Goal: Information Seeking & Learning: Stay updated

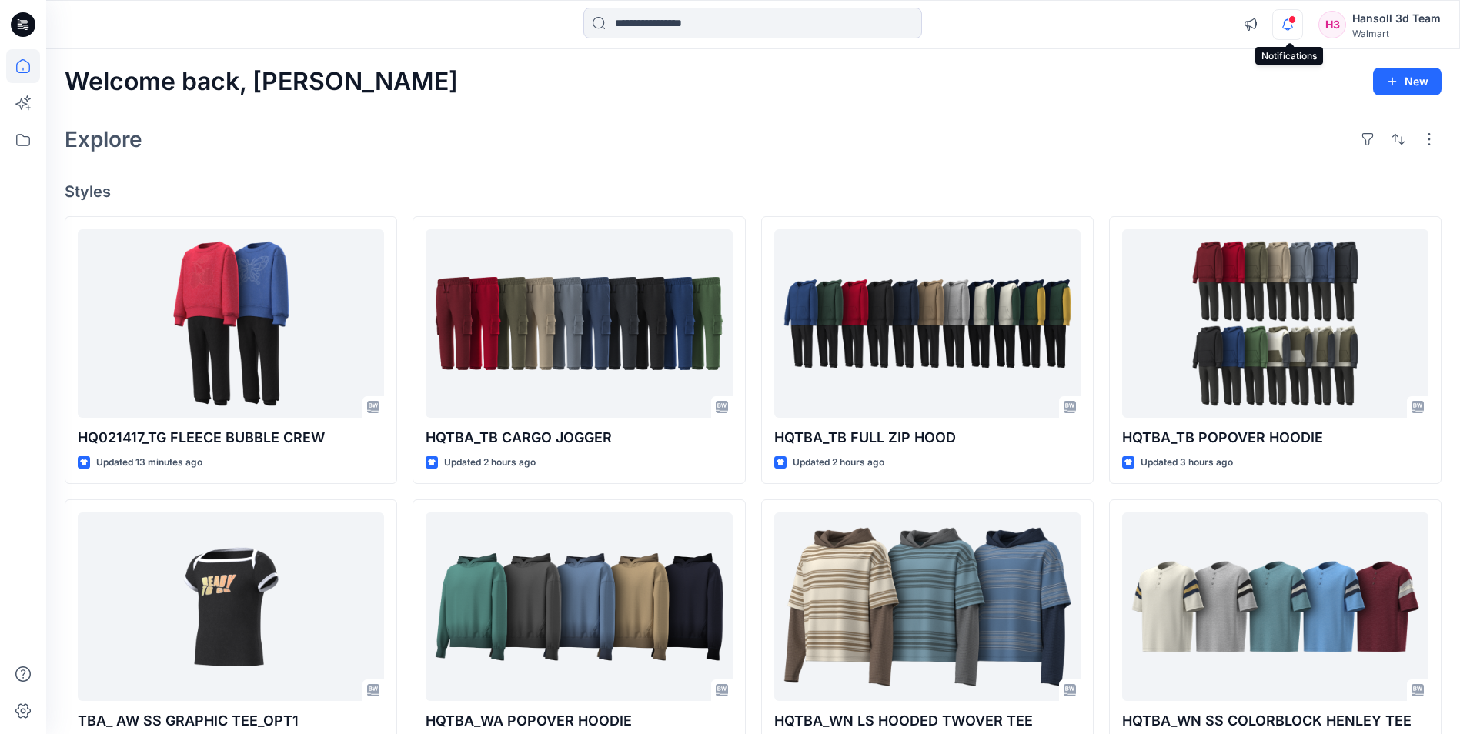
click at [811, 32] on icon "button" at bounding box center [1287, 24] width 29 height 31
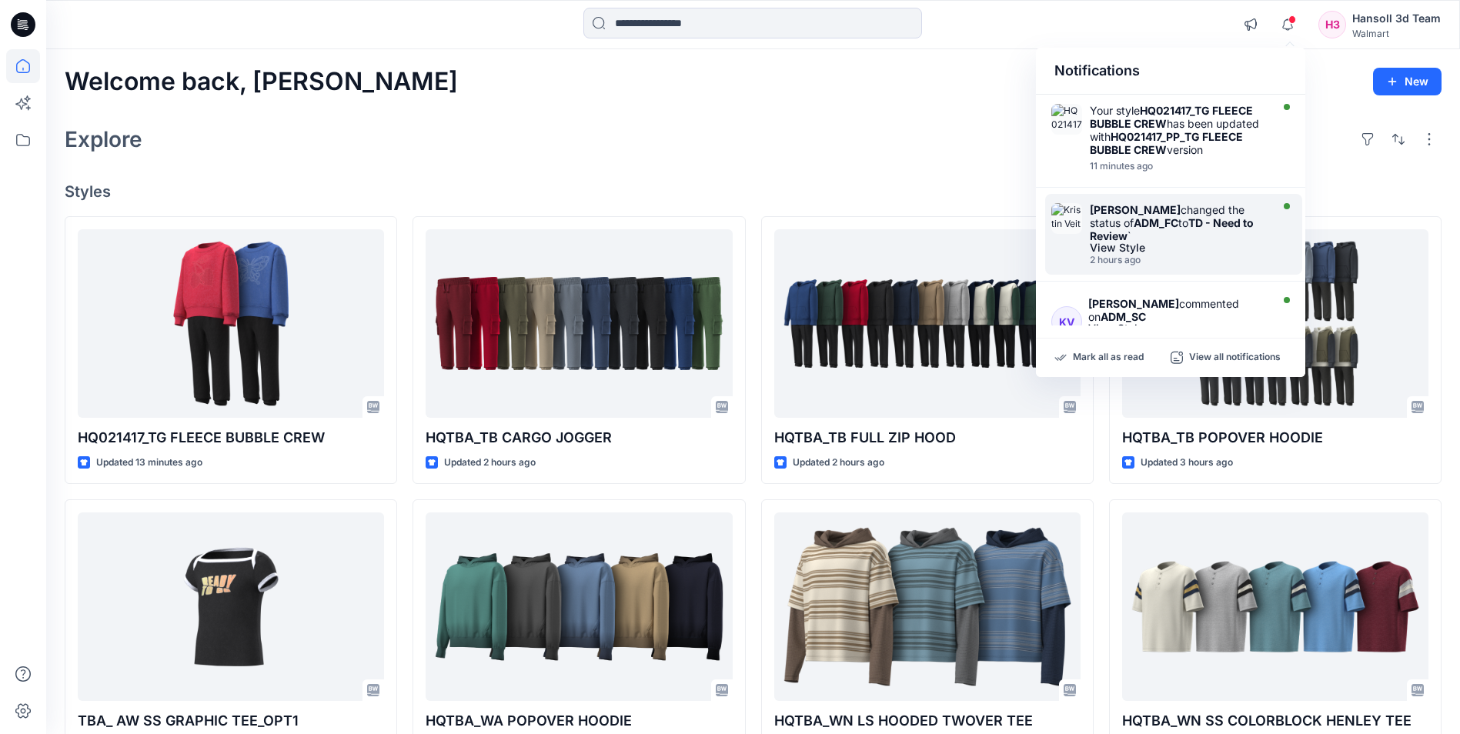
click at [811, 225] on strong "TD - Need to Review" at bounding box center [1172, 229] width 164 height 26
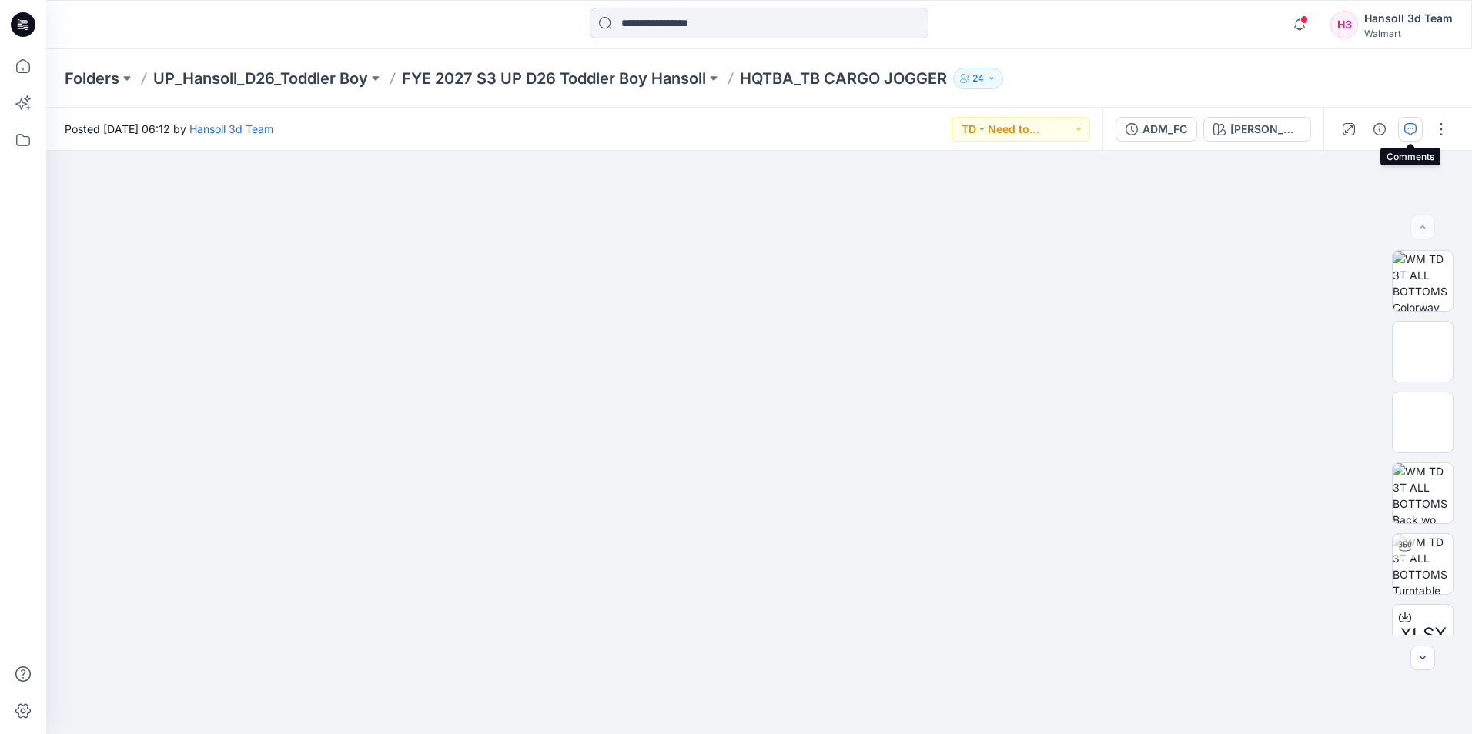
click at [811, 132] on icon "button" at bounding box center [1410, 129] width 12 height 12
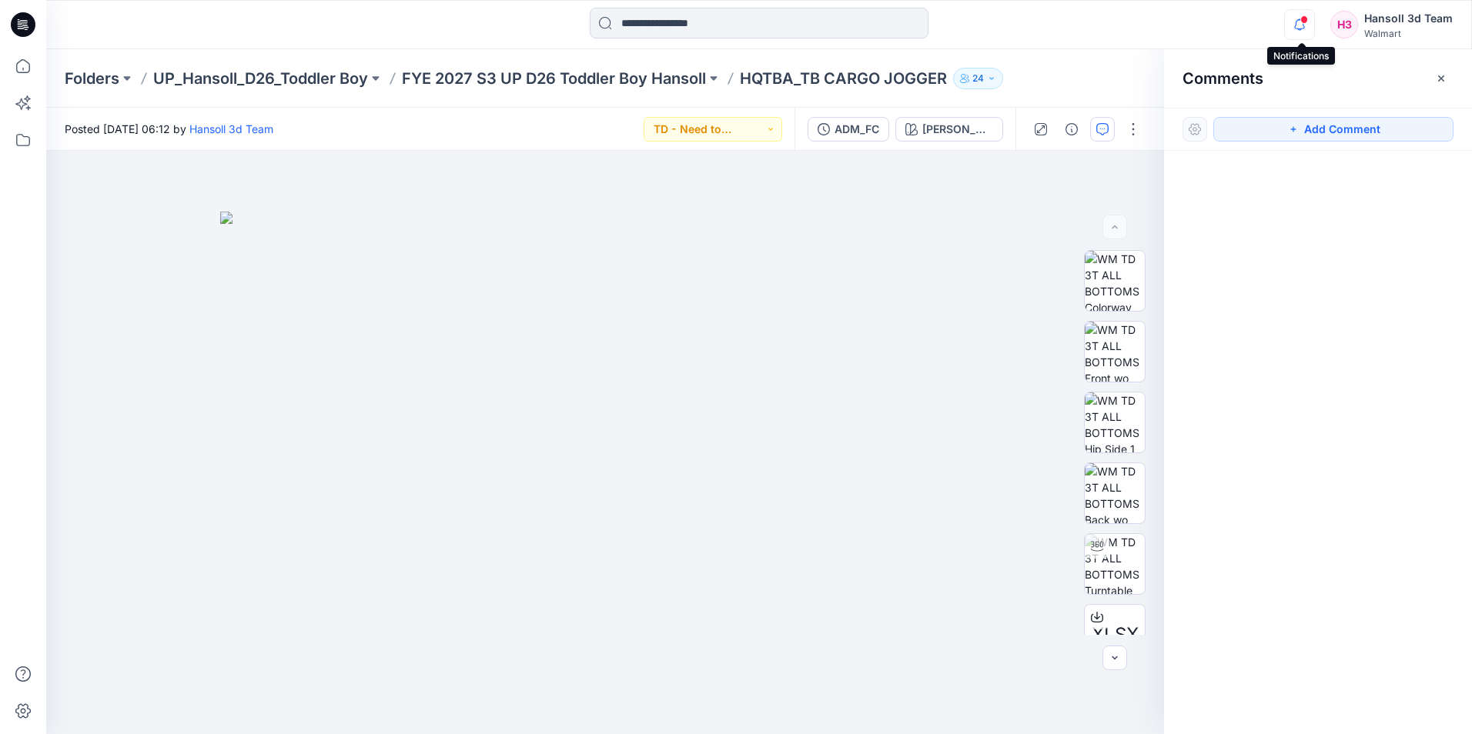
click at [811, 31] on icon "button" at bounding box center [1299, 24] width 29 height 31
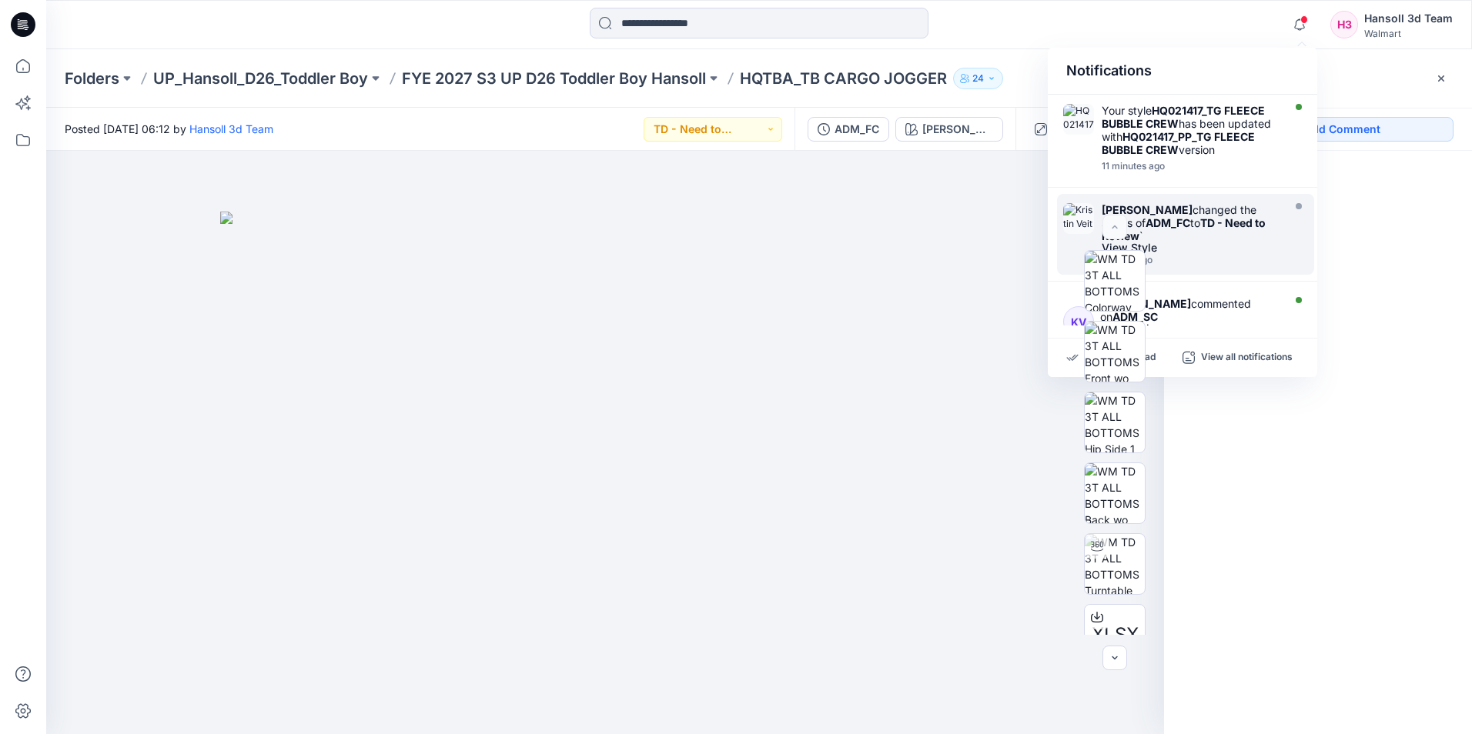
click at [811, 226] on strong "TD - Need to Review" at bounding box center [1184, 229] width 164 height 26
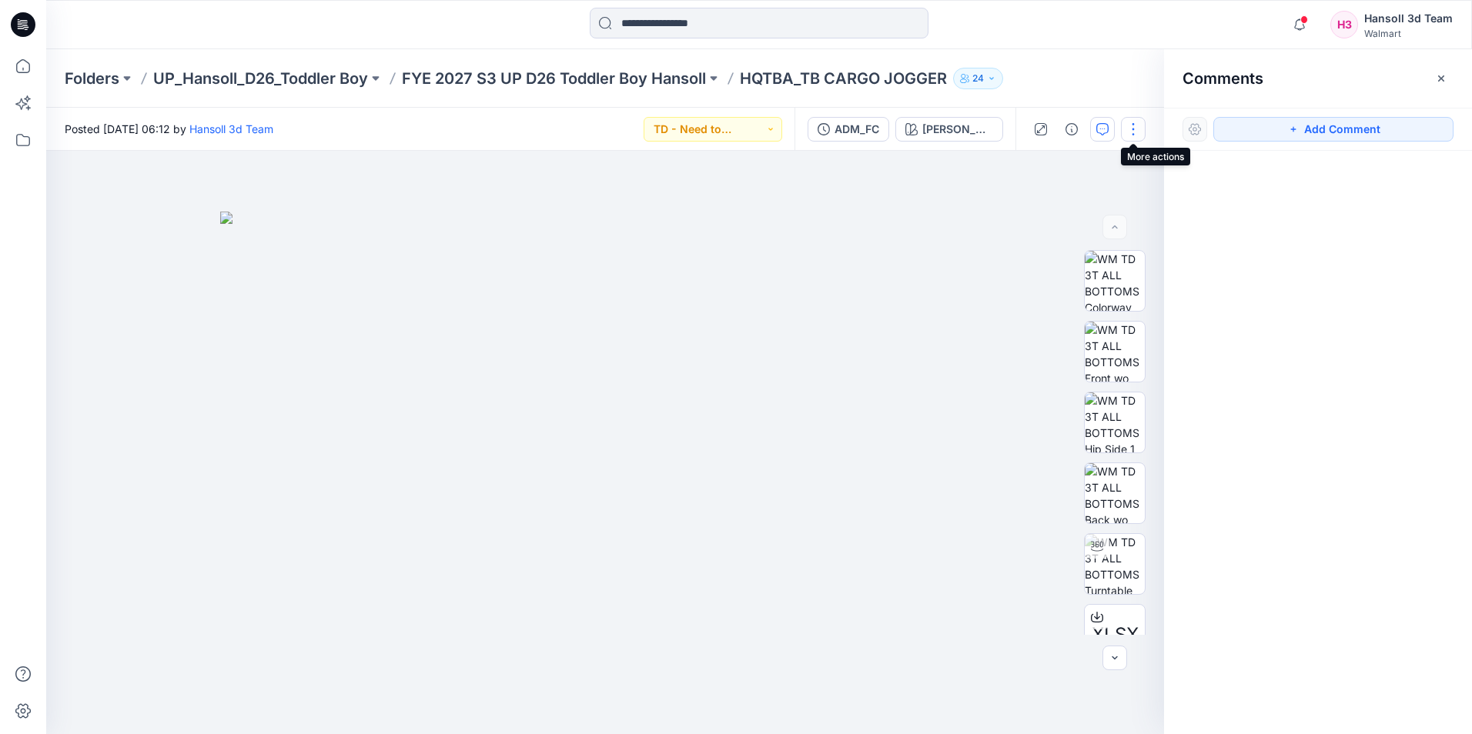
click at [811, 131] on button "button" at bounding box center [1133, 129] width 25 height 25
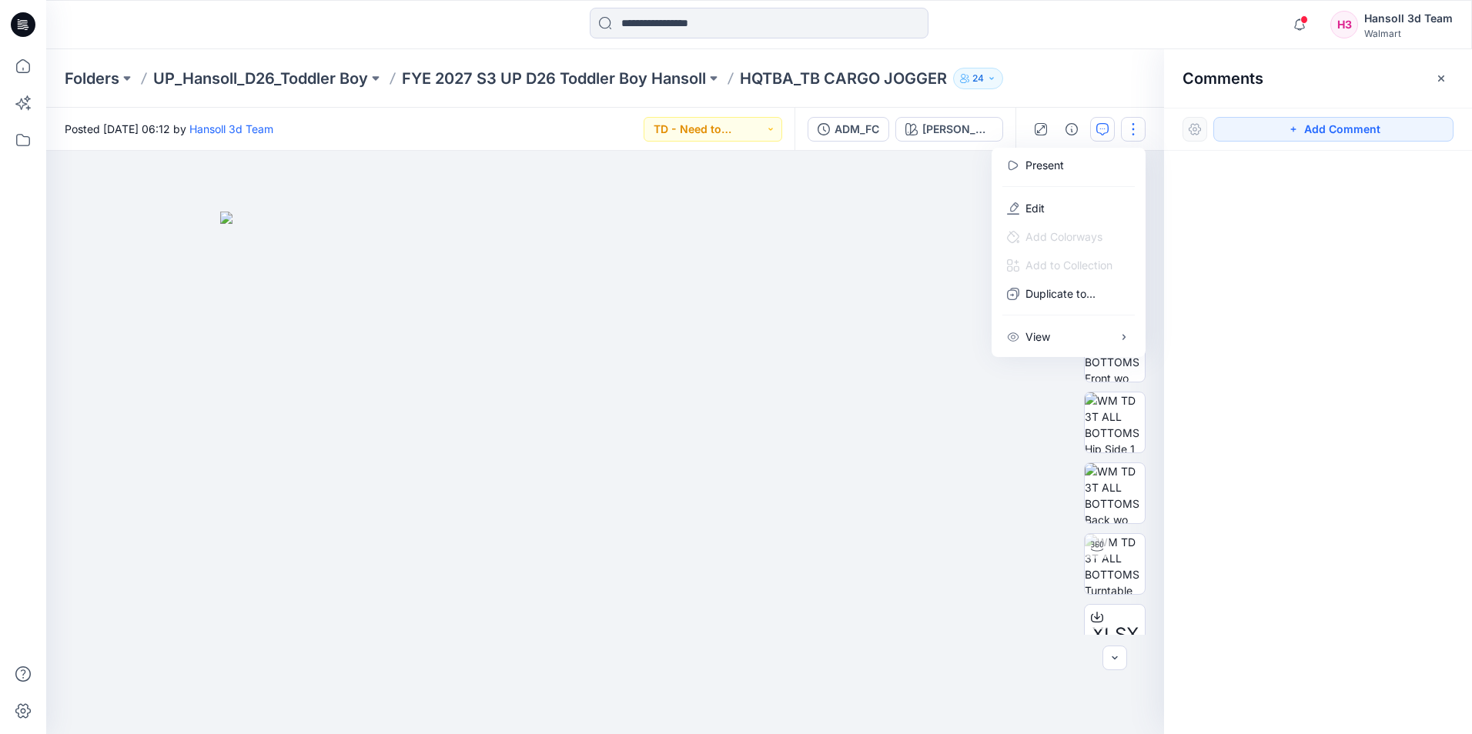
click at [811, 131] on button "button" at bounding box center [1133, 129] width 25 height 25
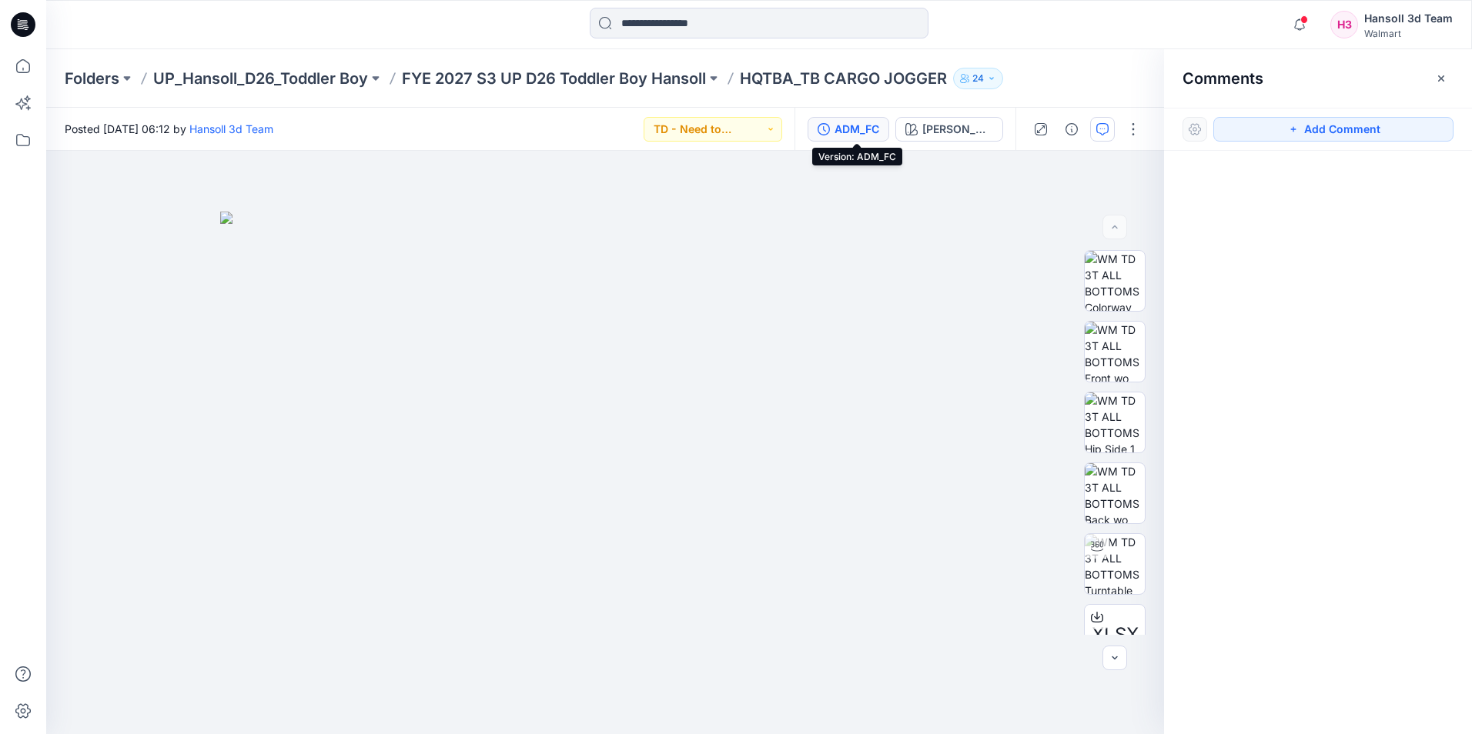
click at [811, 132] on div "ADM_FC" at bounding box center [856, 129] width 45 height 17
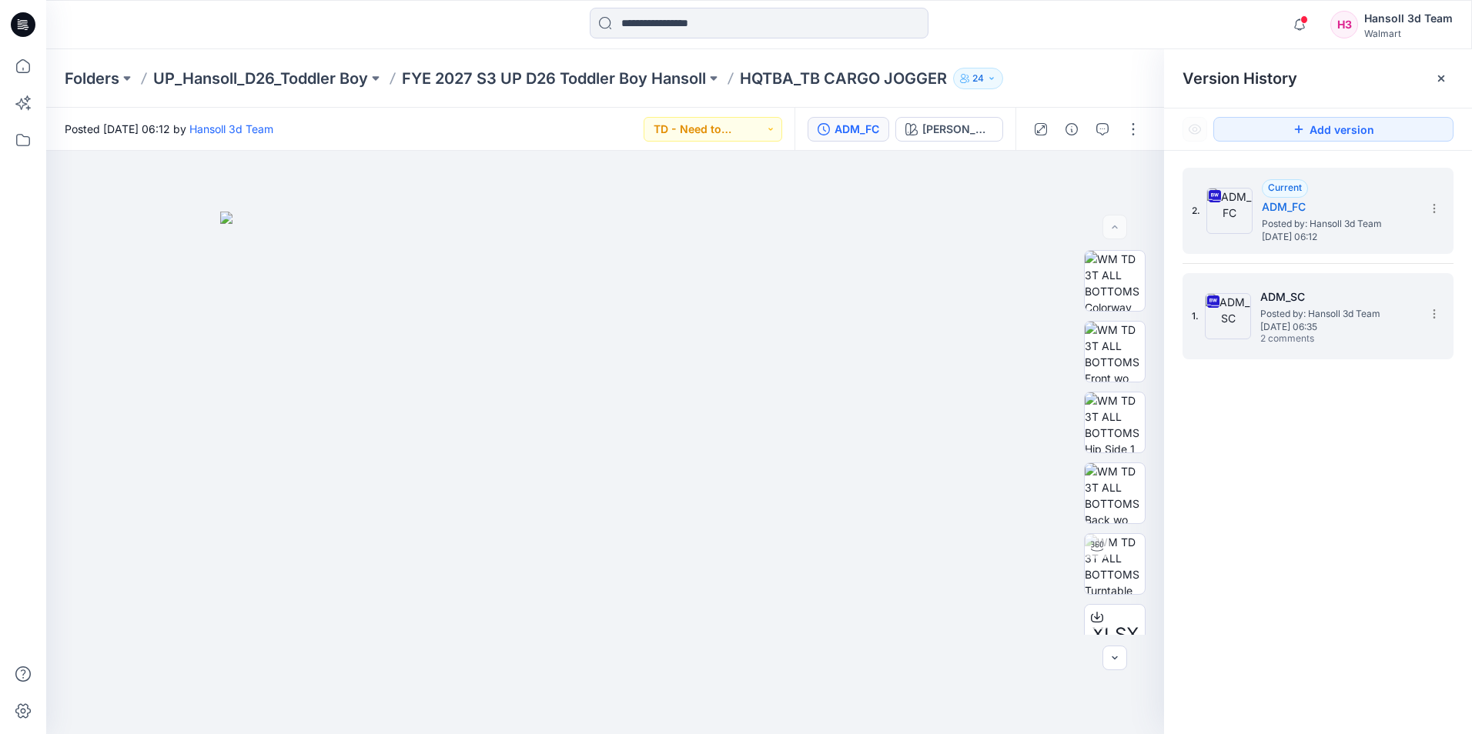
click at [811, 322] on span "[DATE] 06:35" at bounding box center [1337, 327] width 154 height 11
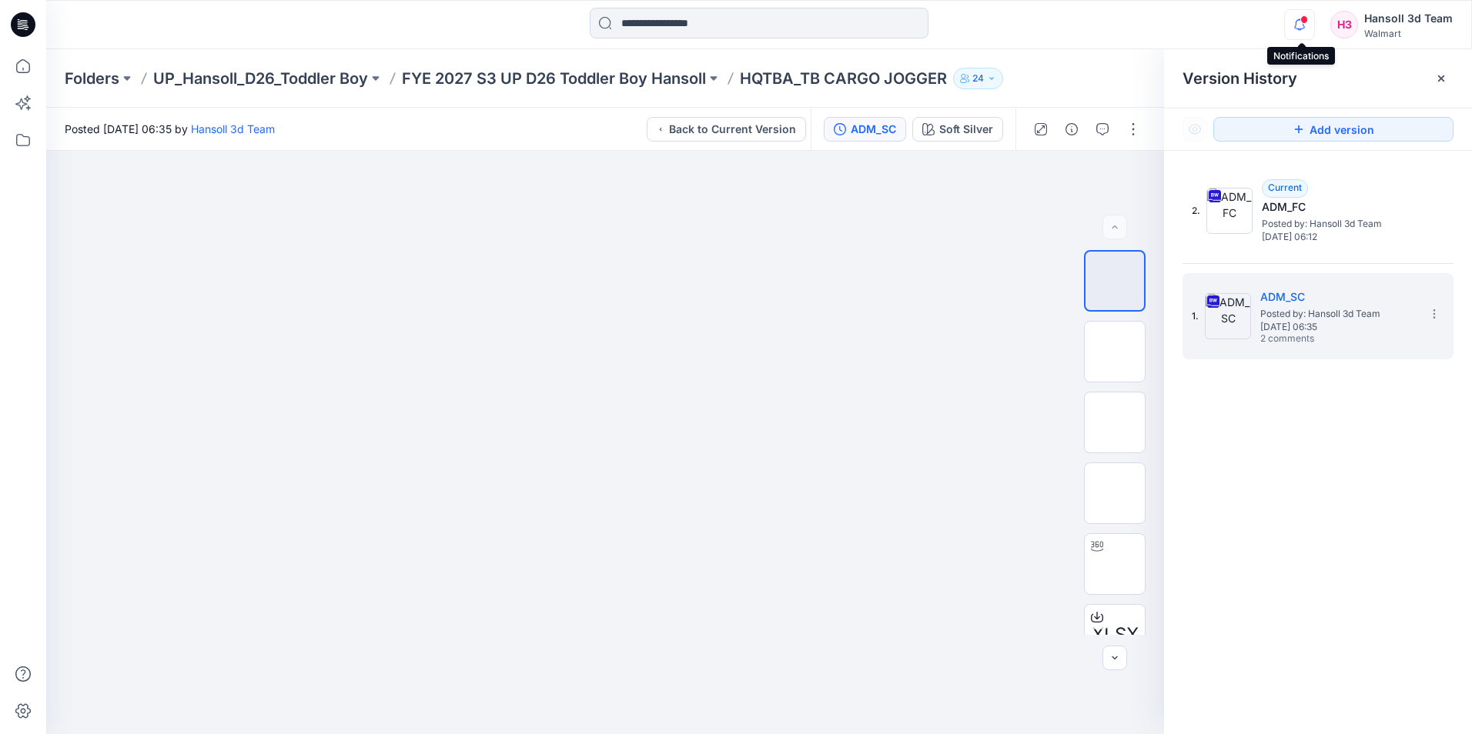
click at [811, 31] on icon "button" at bounding box center [1299, 24] width 29 height 31
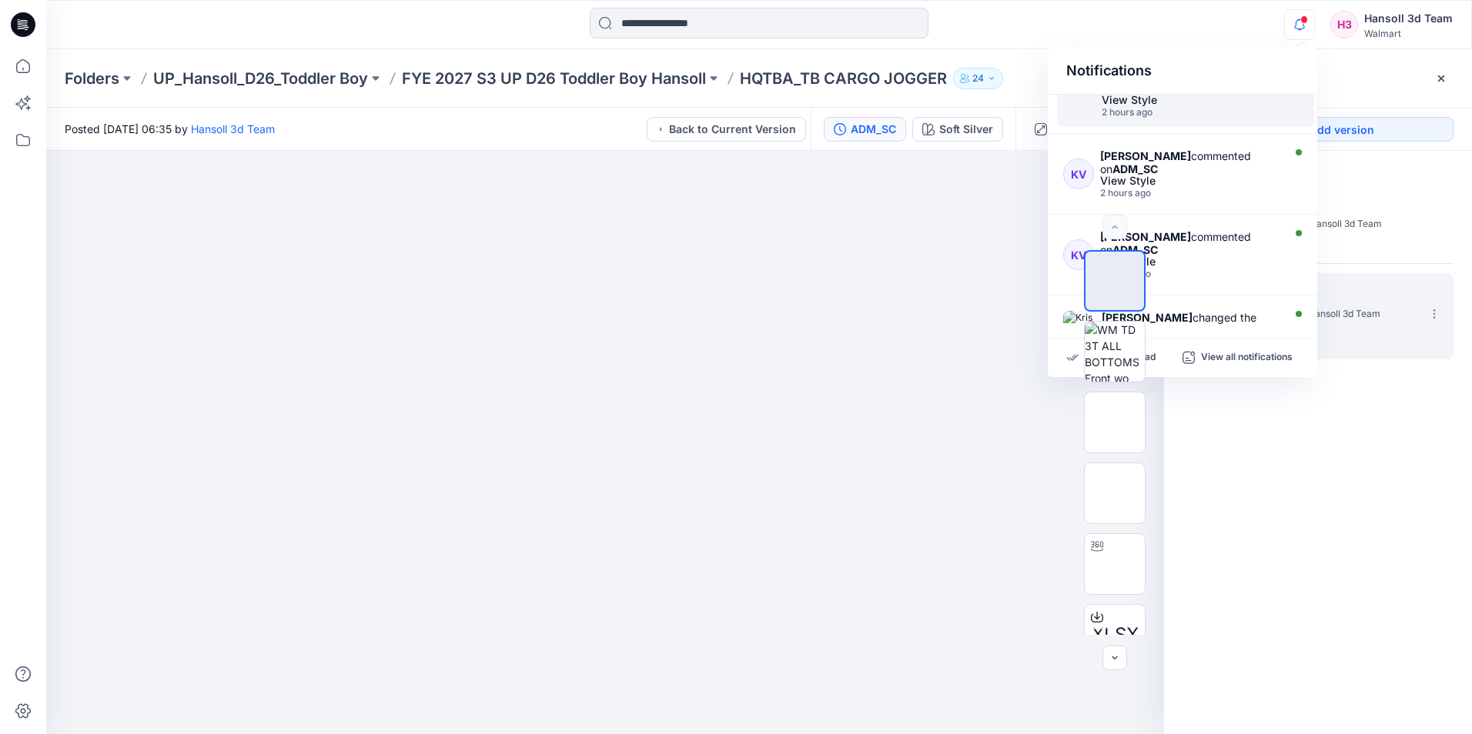
scroll to position [154, 0]
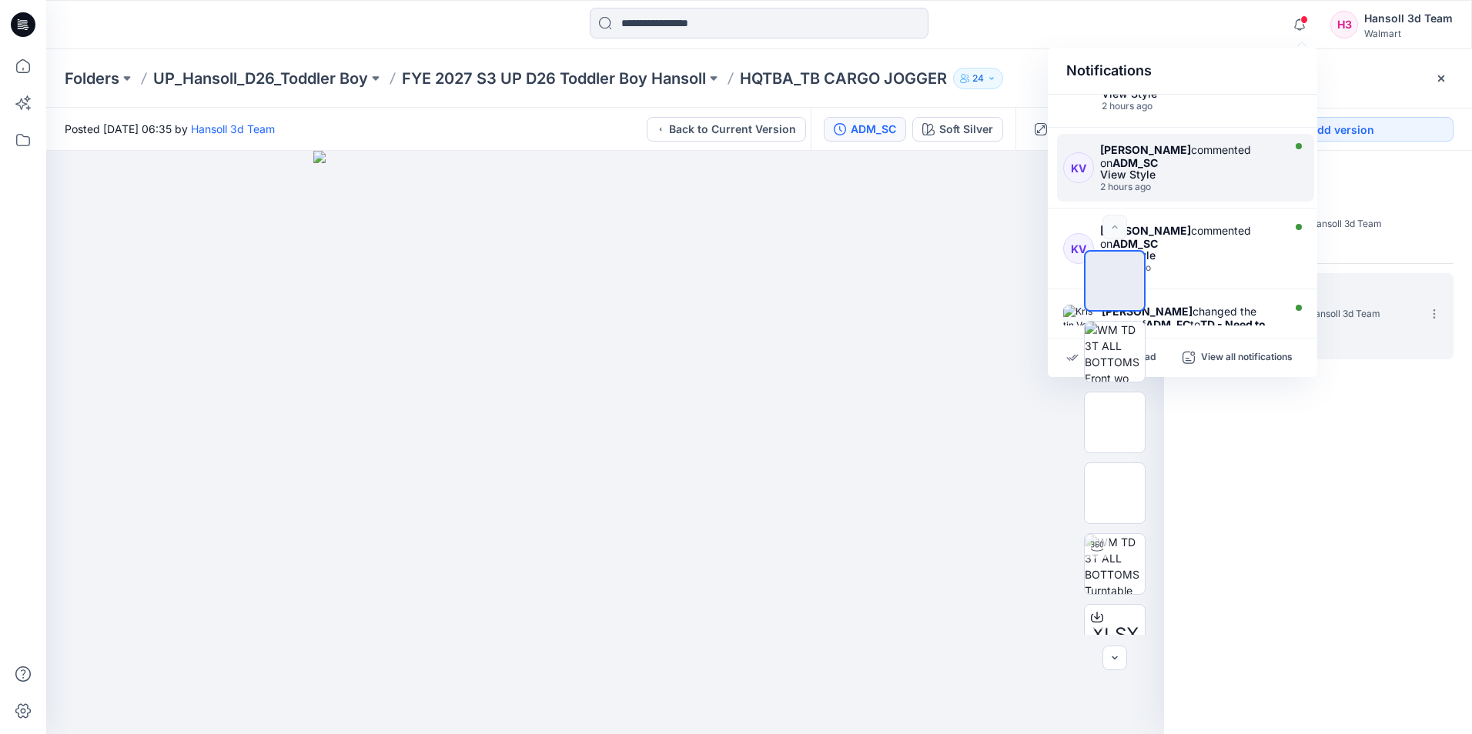
click at [811, 169] on div "View Style" at bounding box center [1189, 174] width 179 height 11
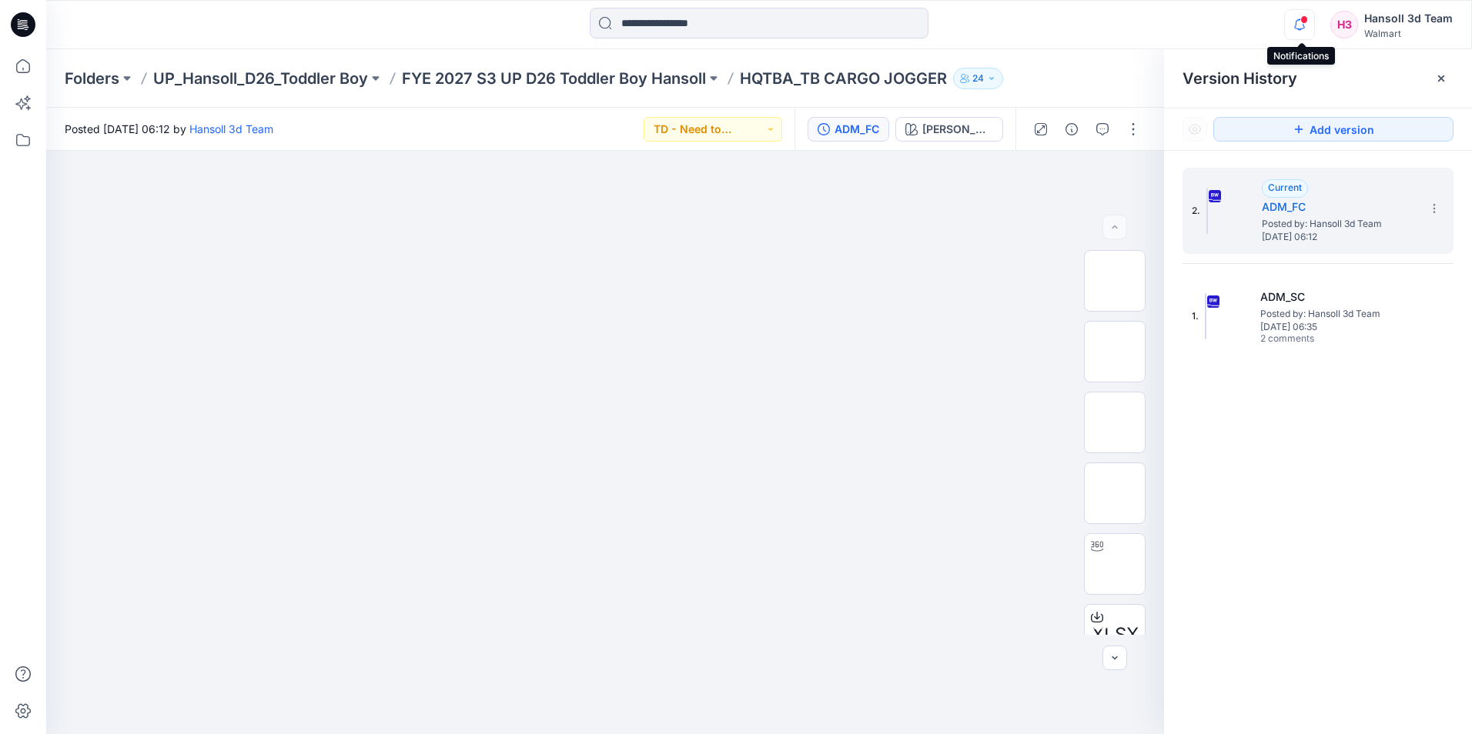
click at [811, 29] on icon "button" at bounding box center [1299, 29] width 5 height 2
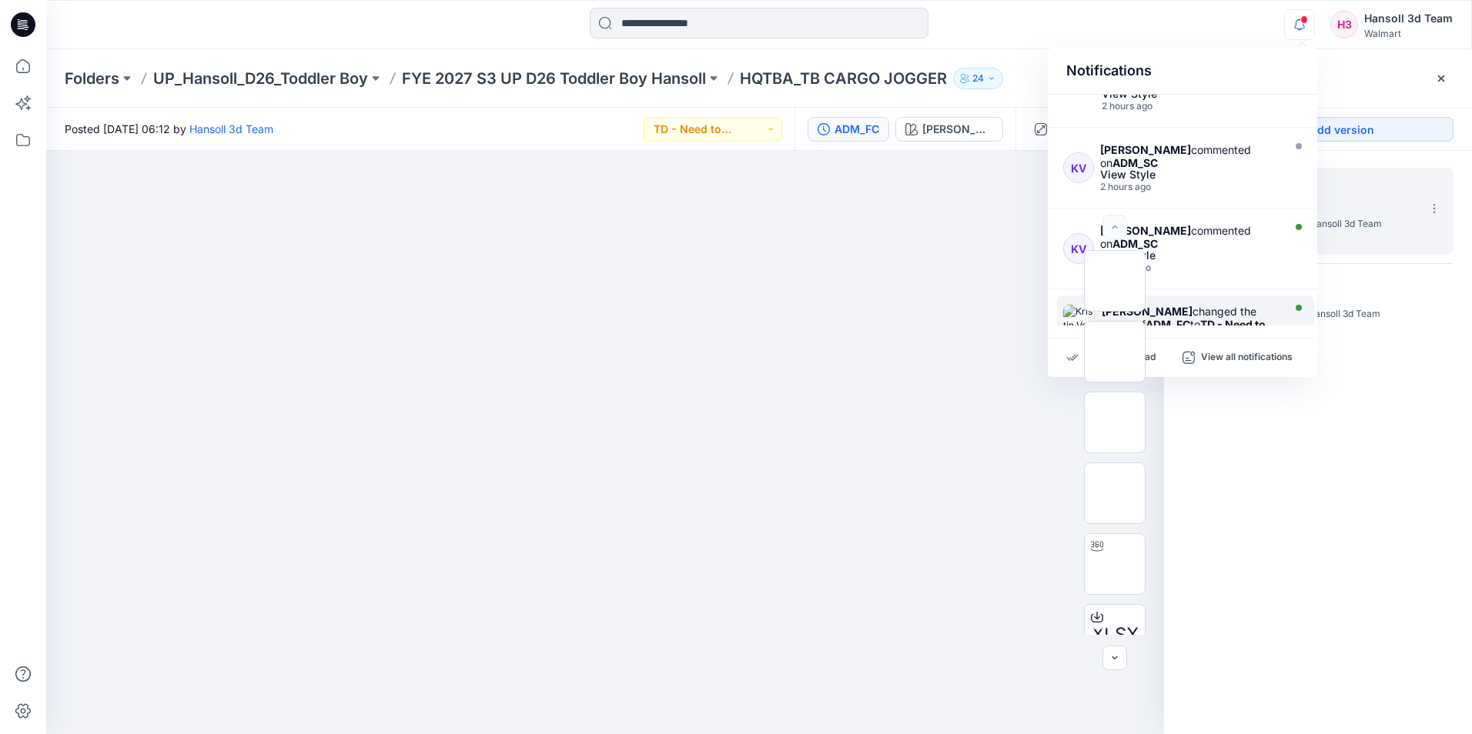
click at [811, 305] on div "[PERSON_NAME] changed the status of ADM_FC to TD - Need to Review `" at bounding box center [1190, 324] width 177 height 39
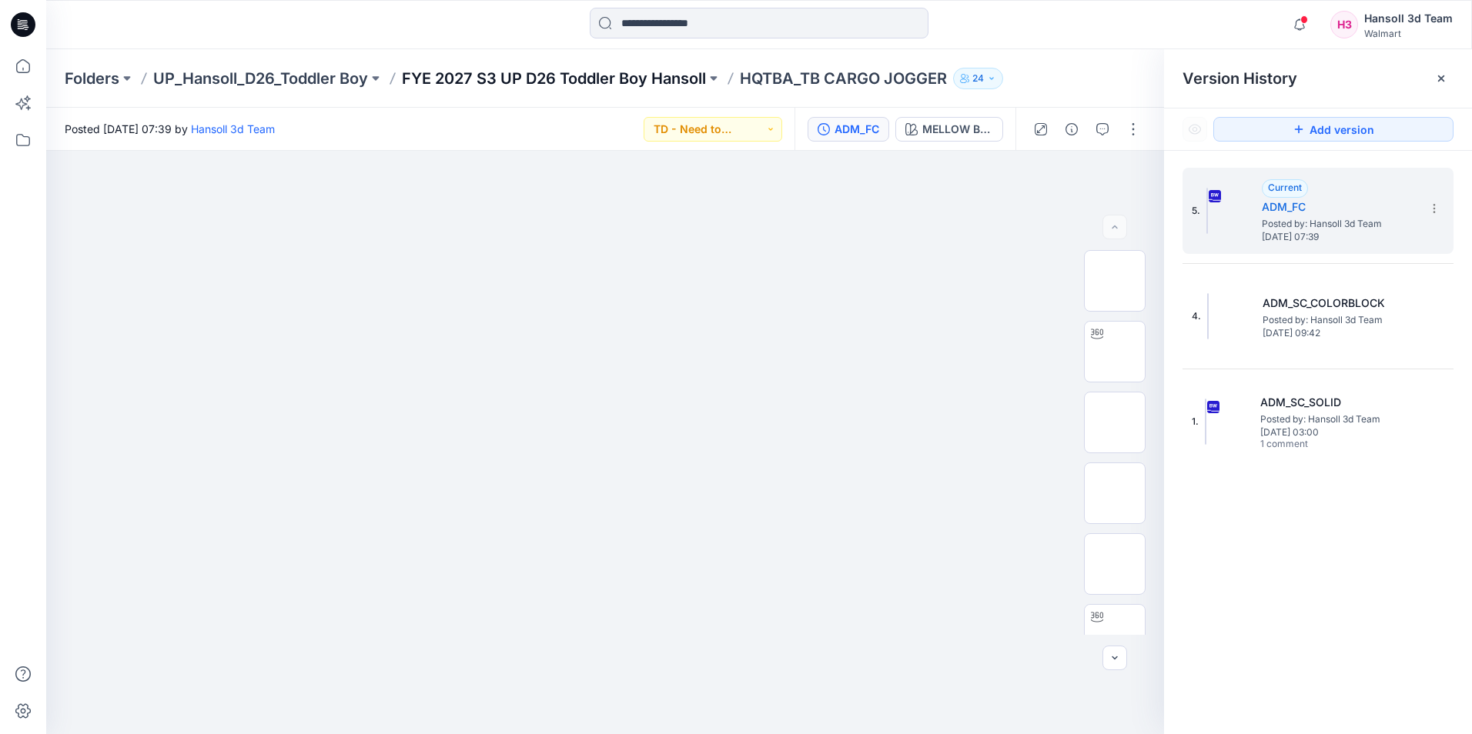
click at [666, 75] on p "FYE 2027 S3 UP D26 Toddler Boy Hansoll" at bounding box center [554, 79] width 304 height 22
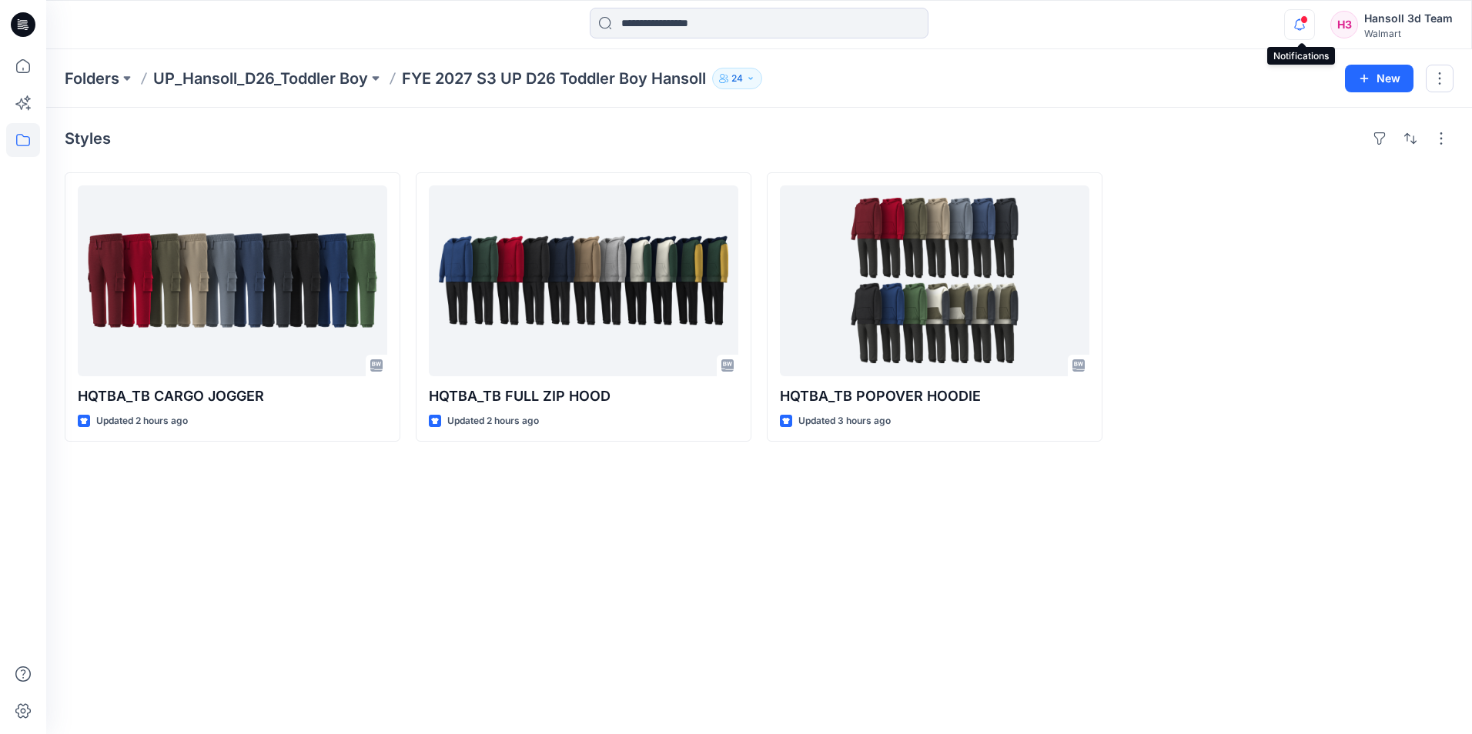
click at [811, 29] on icon "button" at bounding box center [1299, 24] width 29 height 31
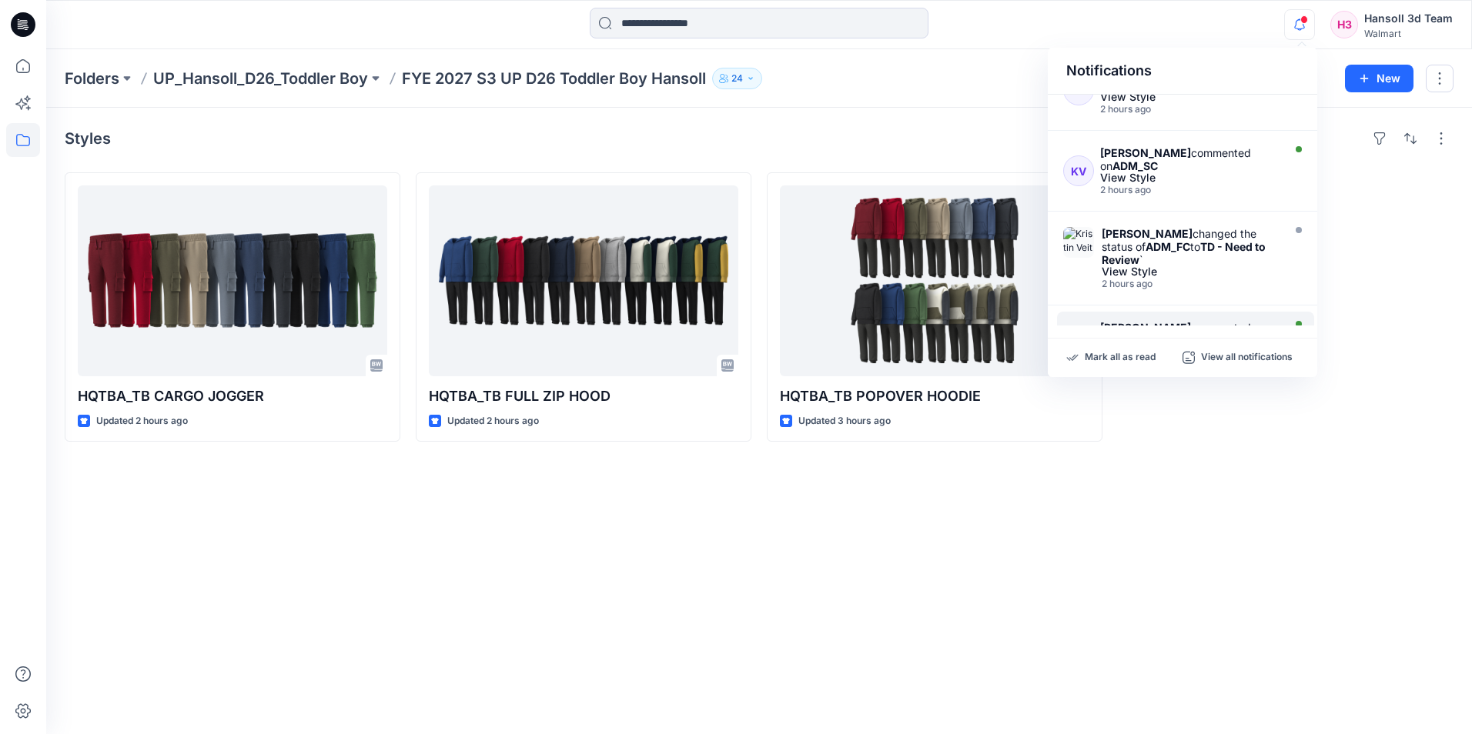
scroll to position [231, 0]
click at [811, 153] on div "[PERSON_NAME] commented on ADM_SC" at bounding box center [1189, 160] width 179 height 26
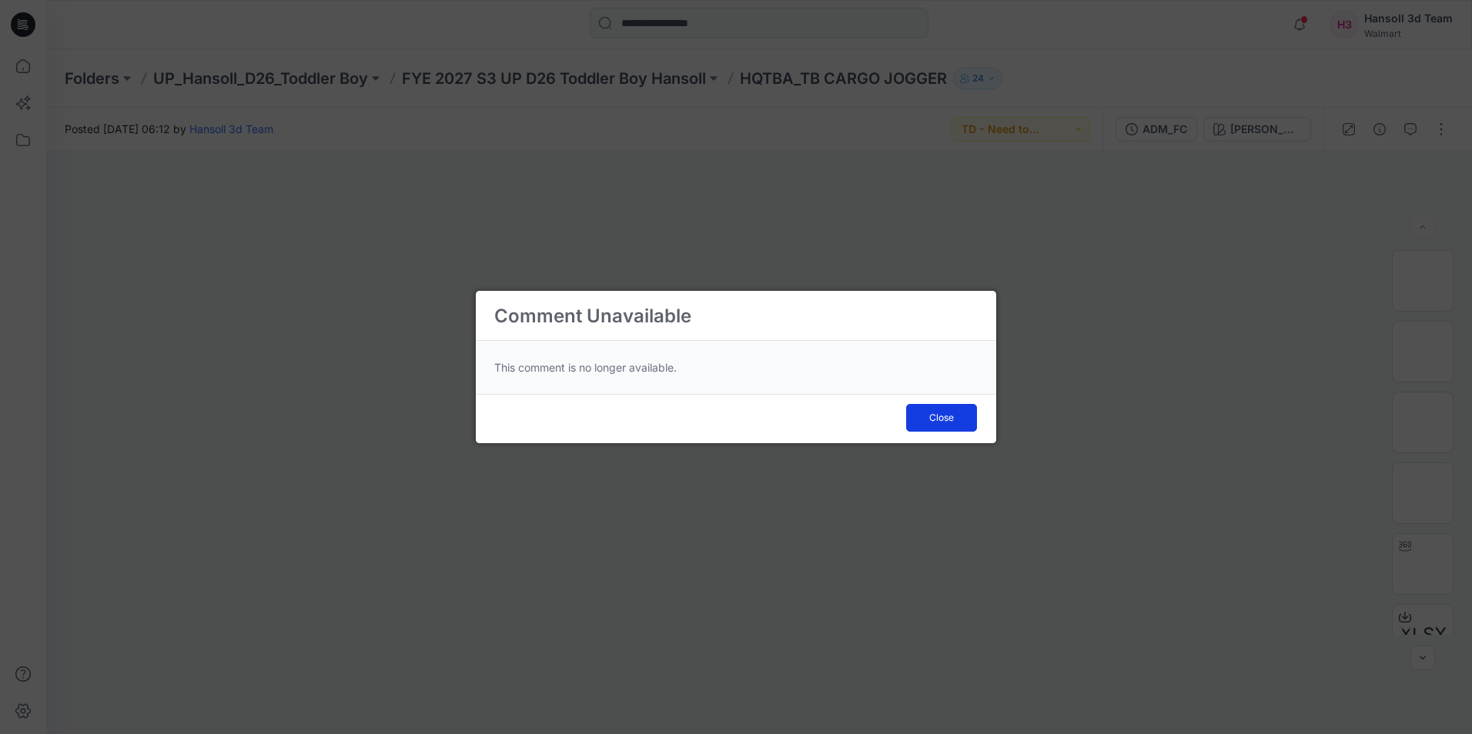
click at [811, 421] on span "Close" at bounding box center [941, 418] width 25 height 14
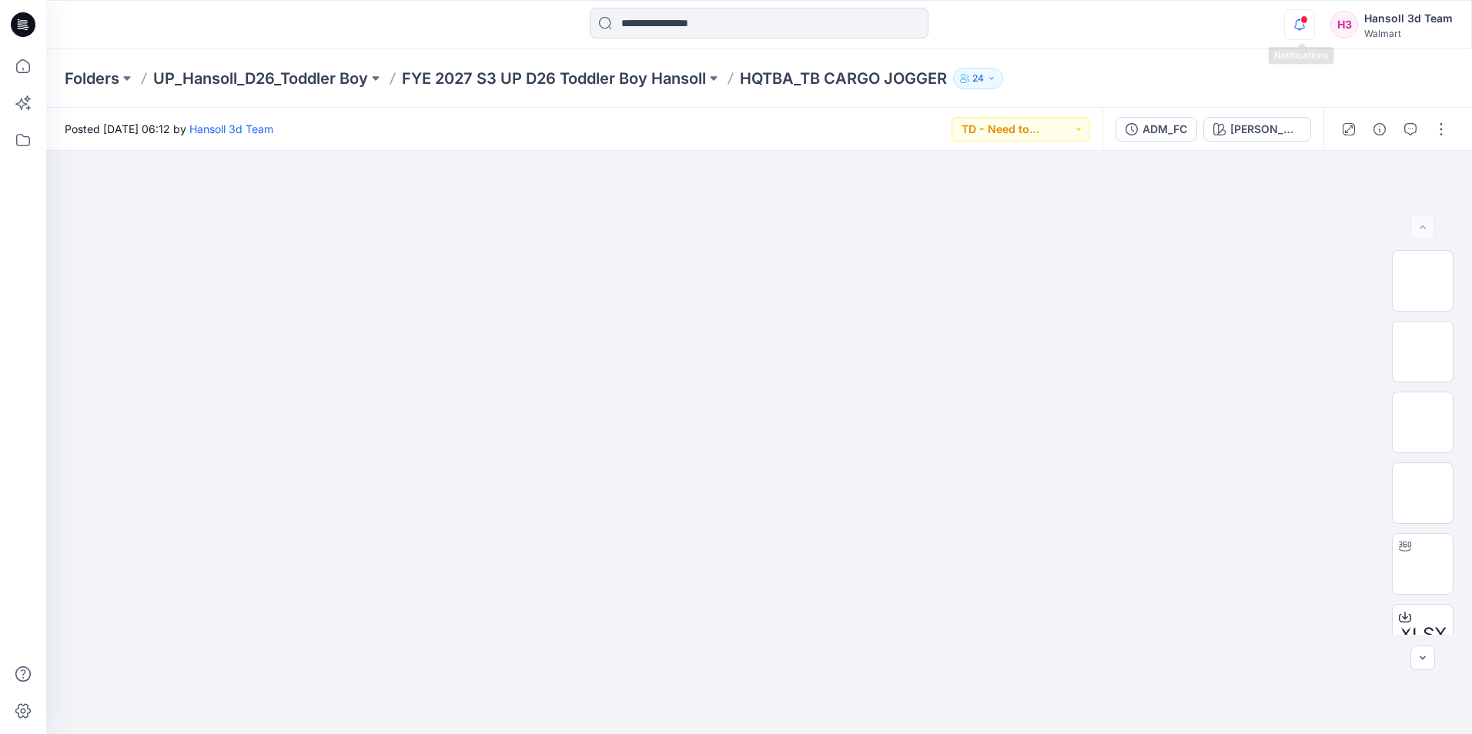
click at [811, 26] on icon "button" at bounding box center [1299, 24] width 29 height 31
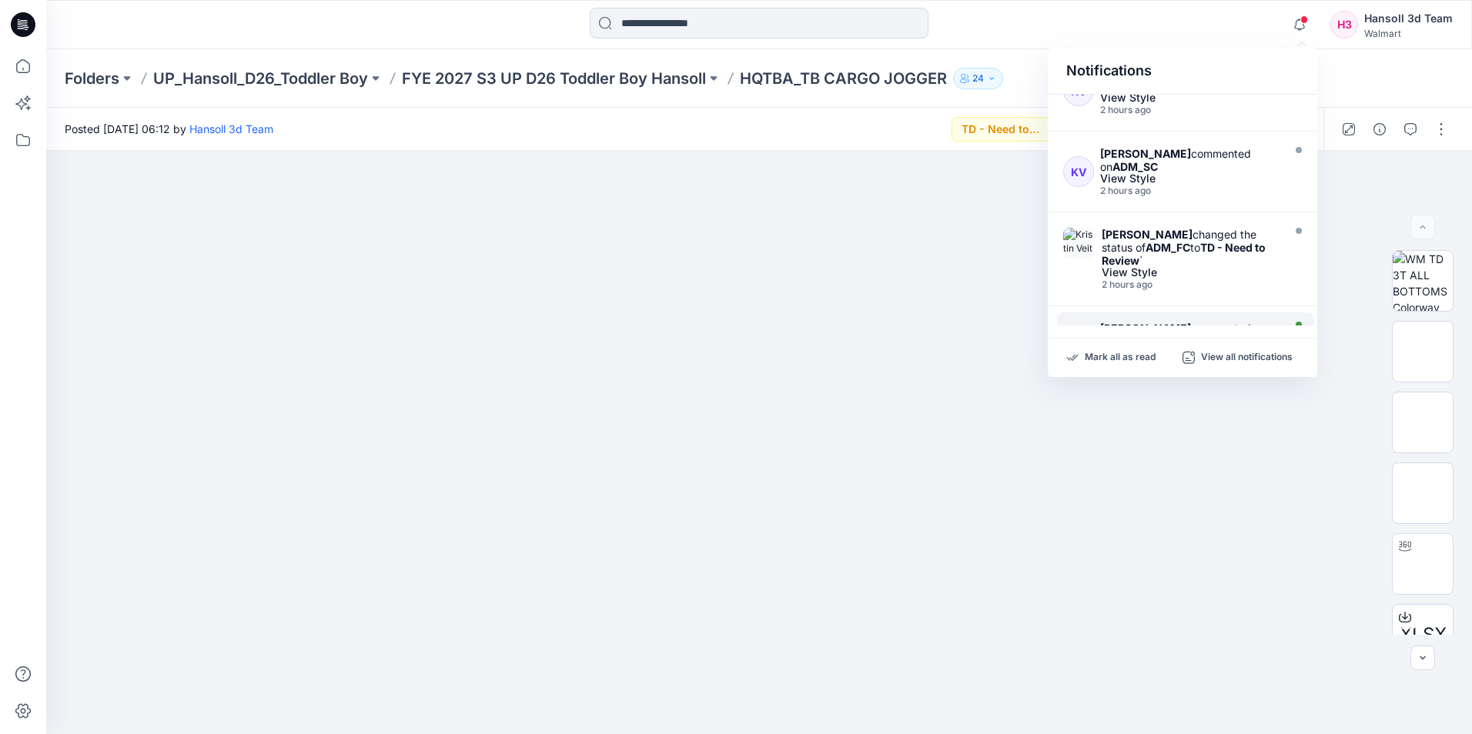
click at [811, 322] on div "[PERSON_NAME] commented on ADM_SC_SOLID" at bounding box center [1189, 335] width 179 height 26
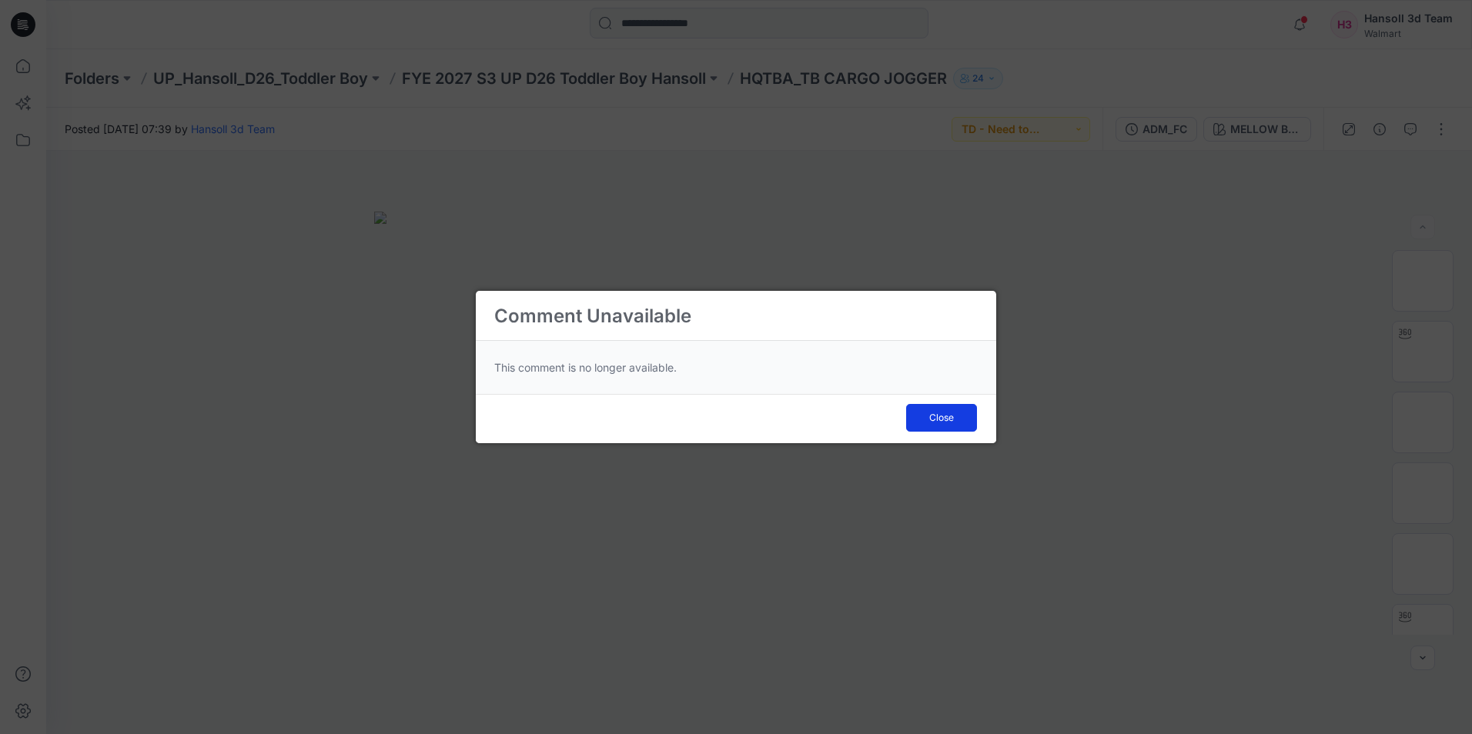
click at [811, 422] on span "Close" at bounding box center [941, 418] width 25 height 14
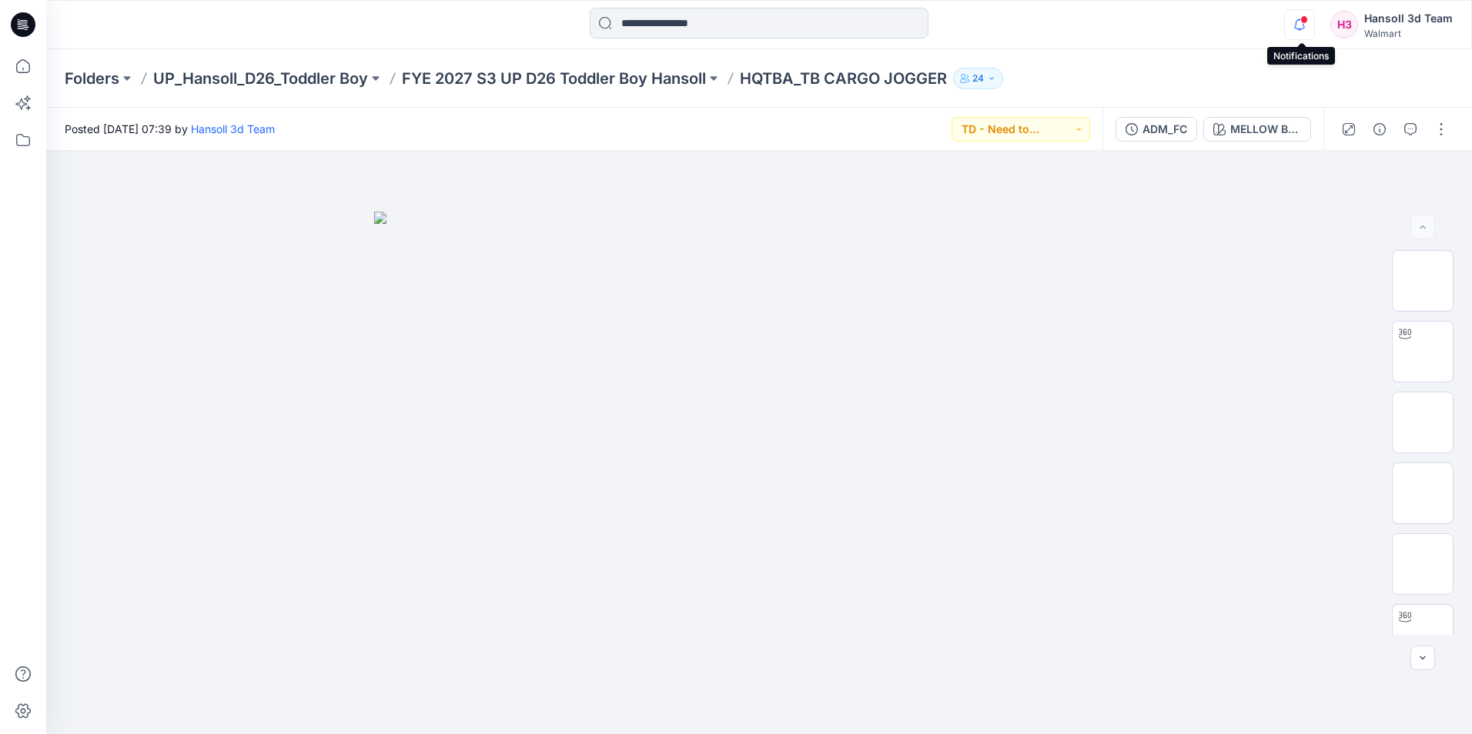
click at [811, 34] on icon "button" at bounding box center [1299, 24] width 29 height 31
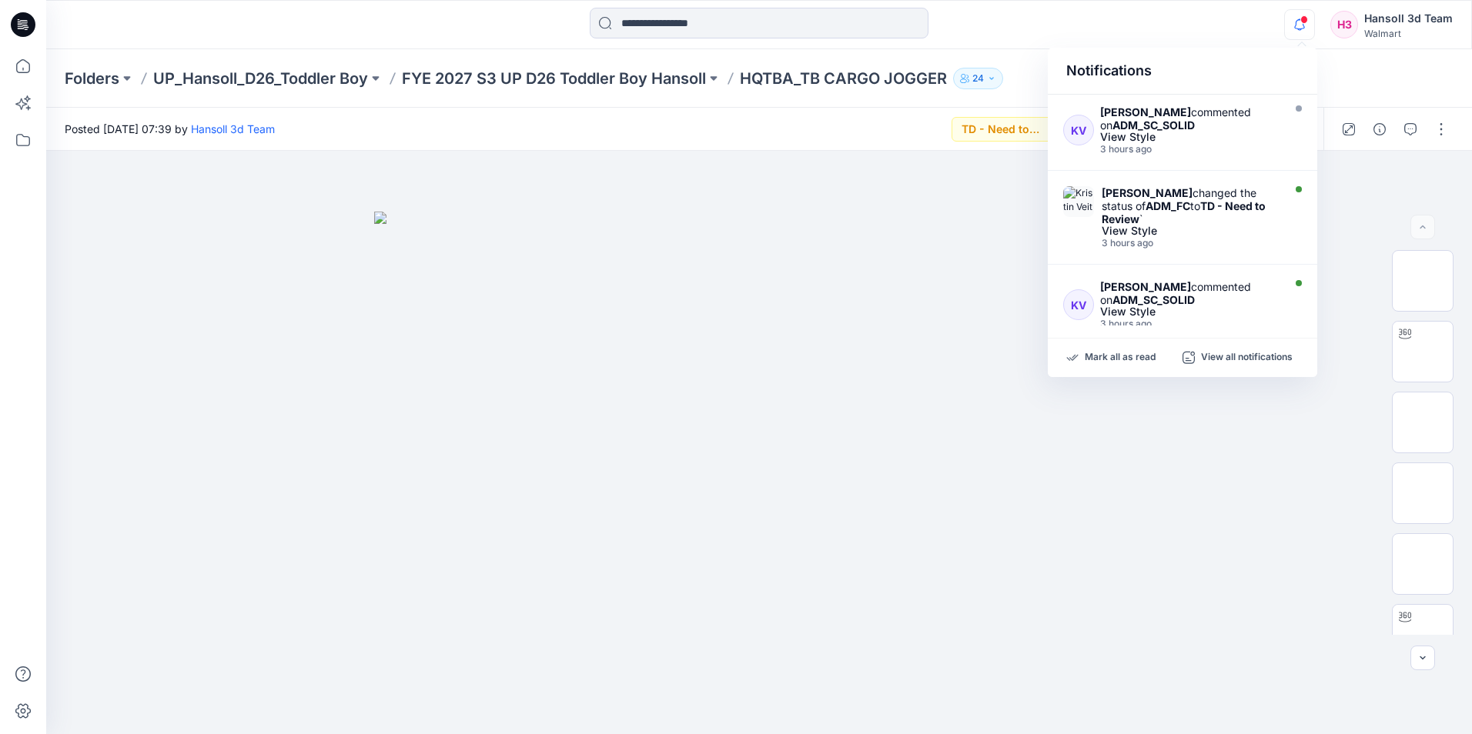
scroll to position [462, 0]
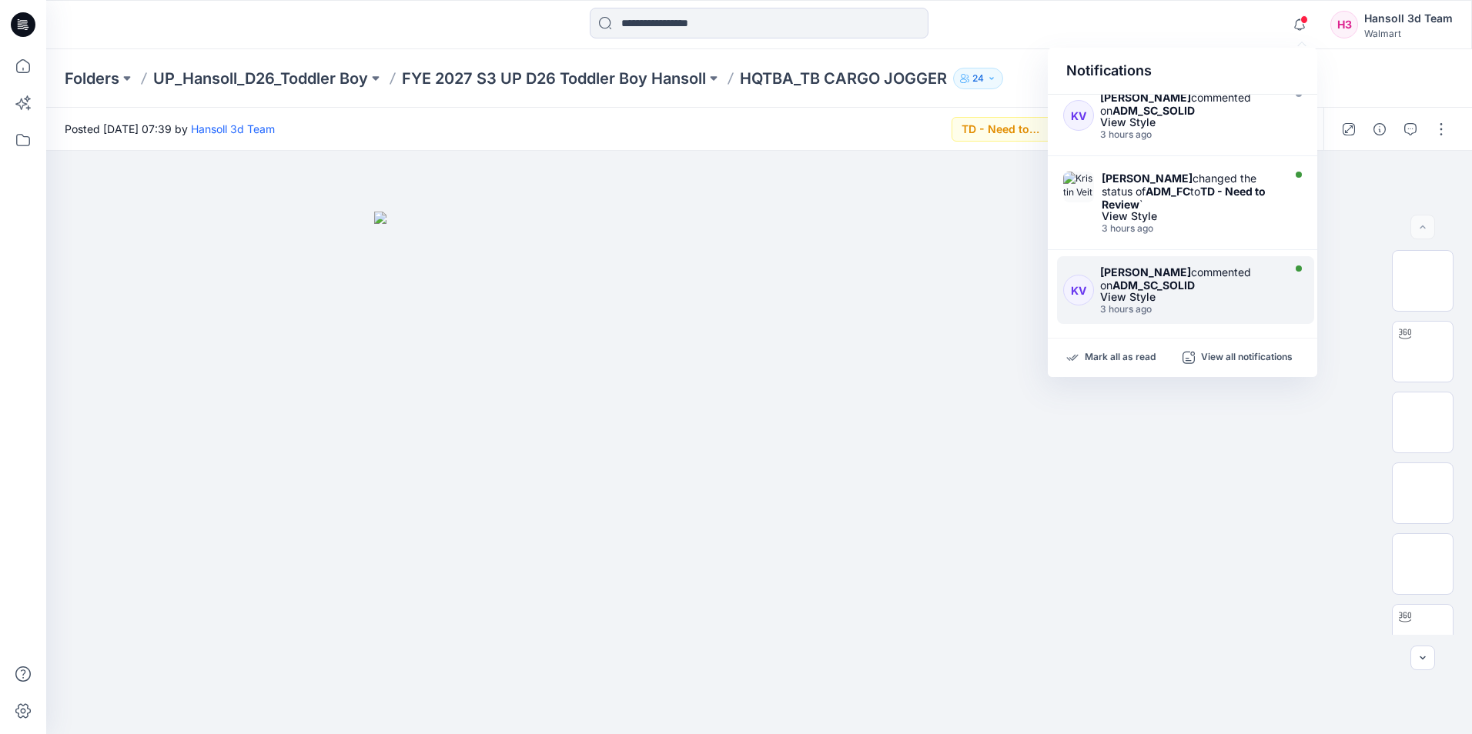
click at [811, 266] on div "[PERSON_NAME] commented on ADM_SC_SOLID" at bounding box center [1189, 279] width 179 height 26
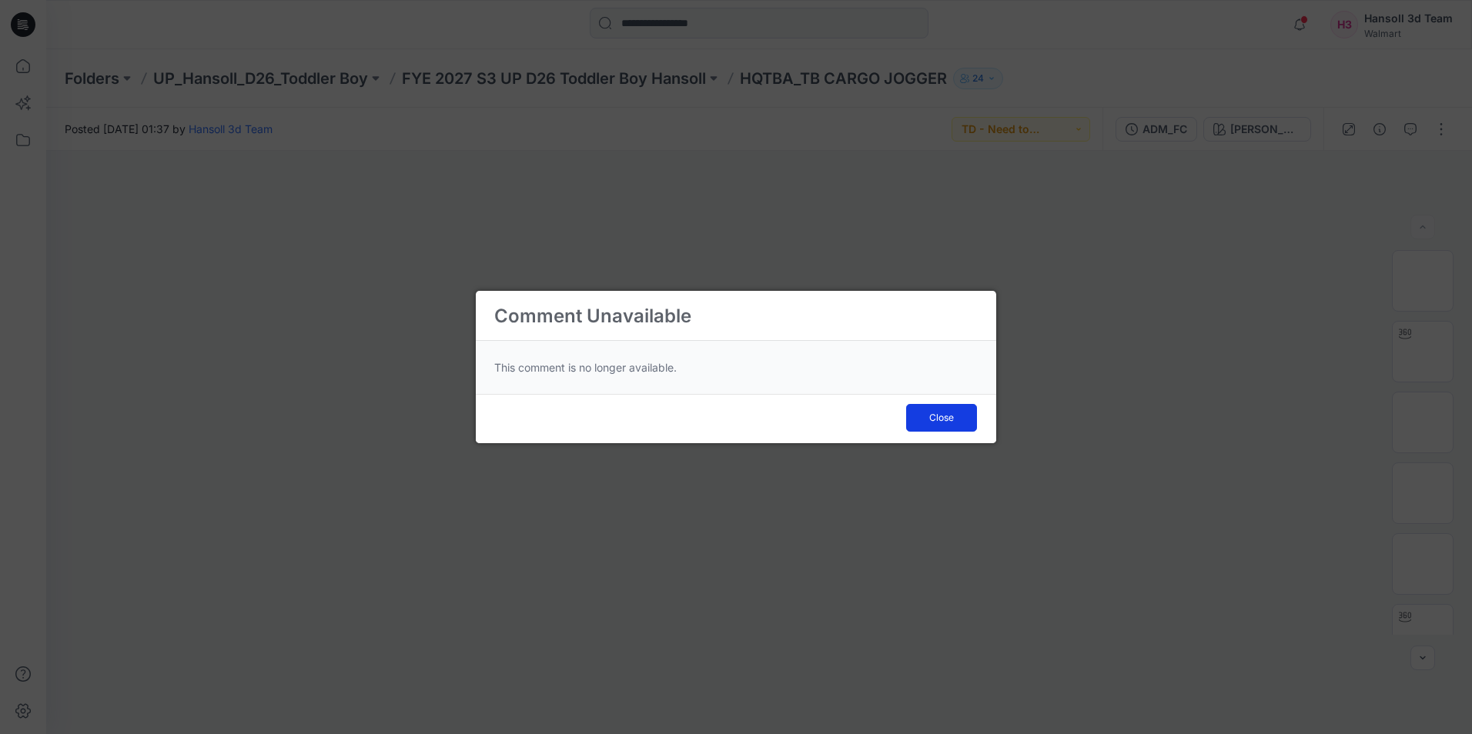
click at [811, 423] on span "Close" at bounding box center [941, 418] width 25 height 14
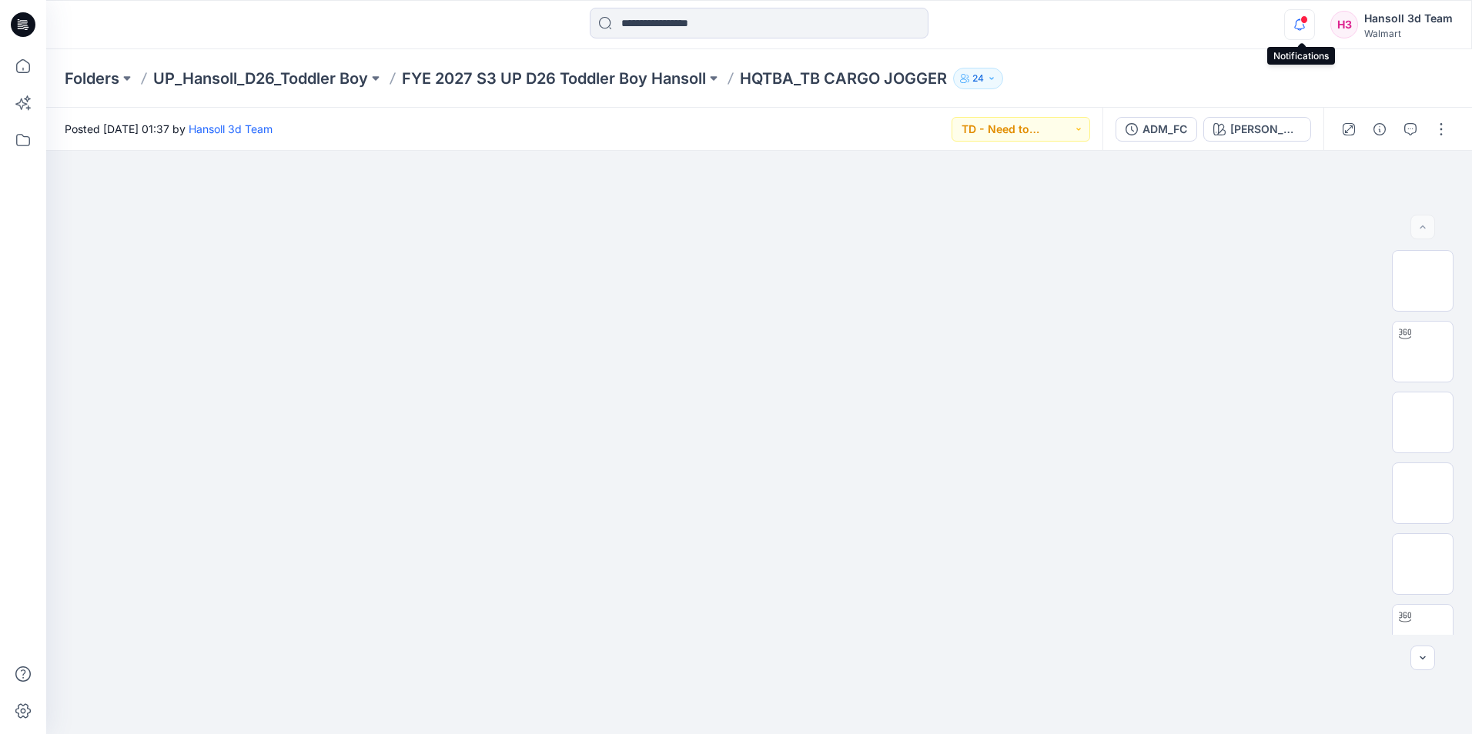
click at [811, 29] on icon "button" at bounding box center [1299, 24] width 29 height 31
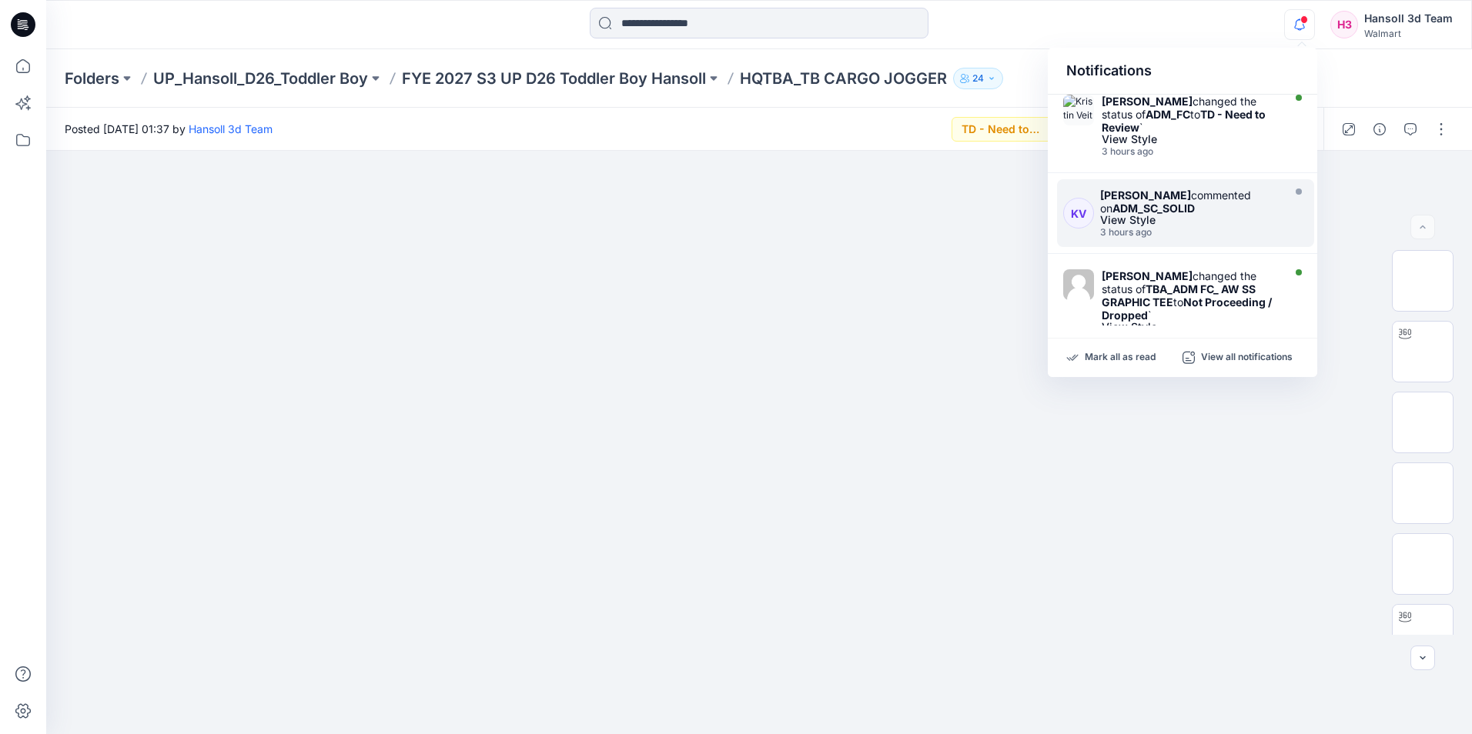
scroll to position [616, 0]
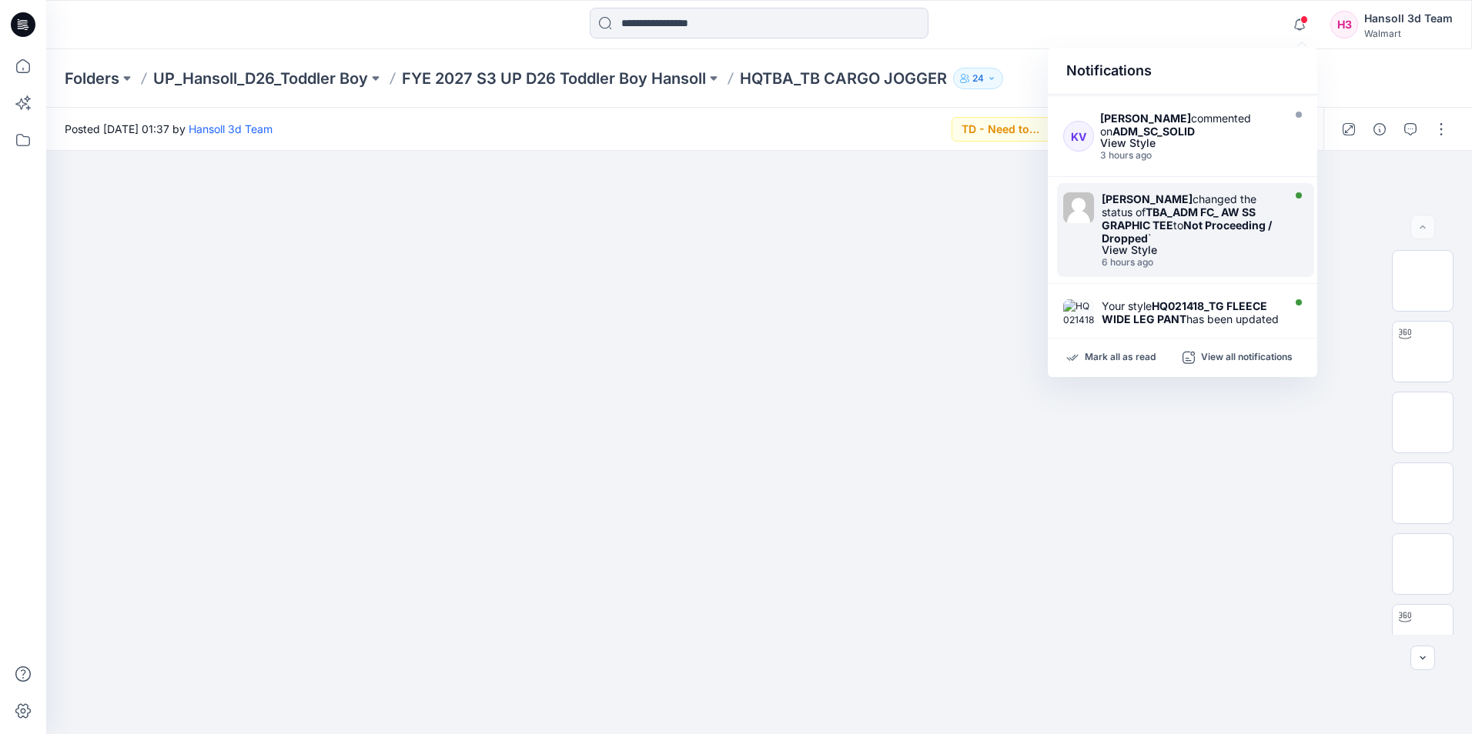
click at [811, 245] on div "View Style" at bounding box center [1190, 250] width 177 height 11
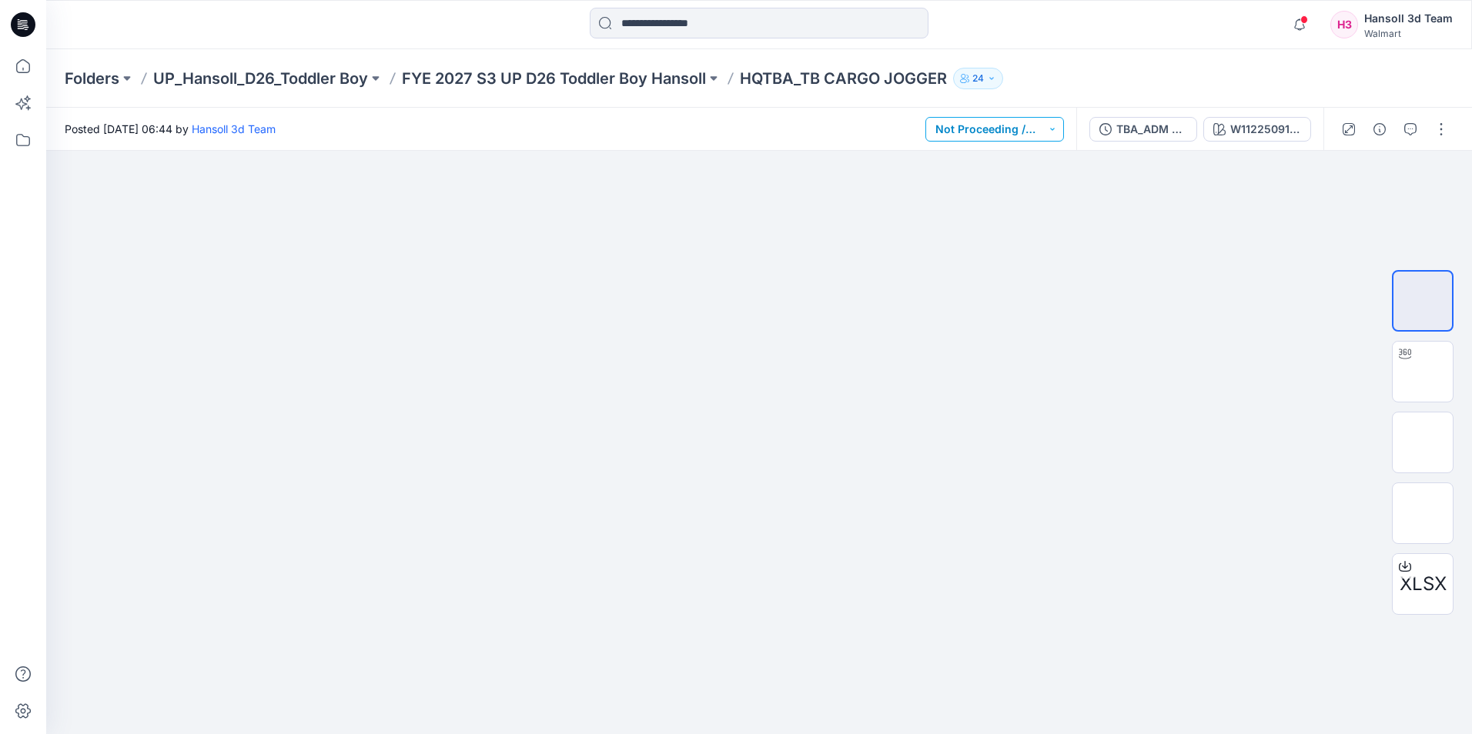
click at [811, 134] on button "Not Proceeding / Dropped" at bounding box center [994, 129] width 139 height 25
click at [811, 32] on div "H3" at bounding box center [1344, 25] width 28 height 28
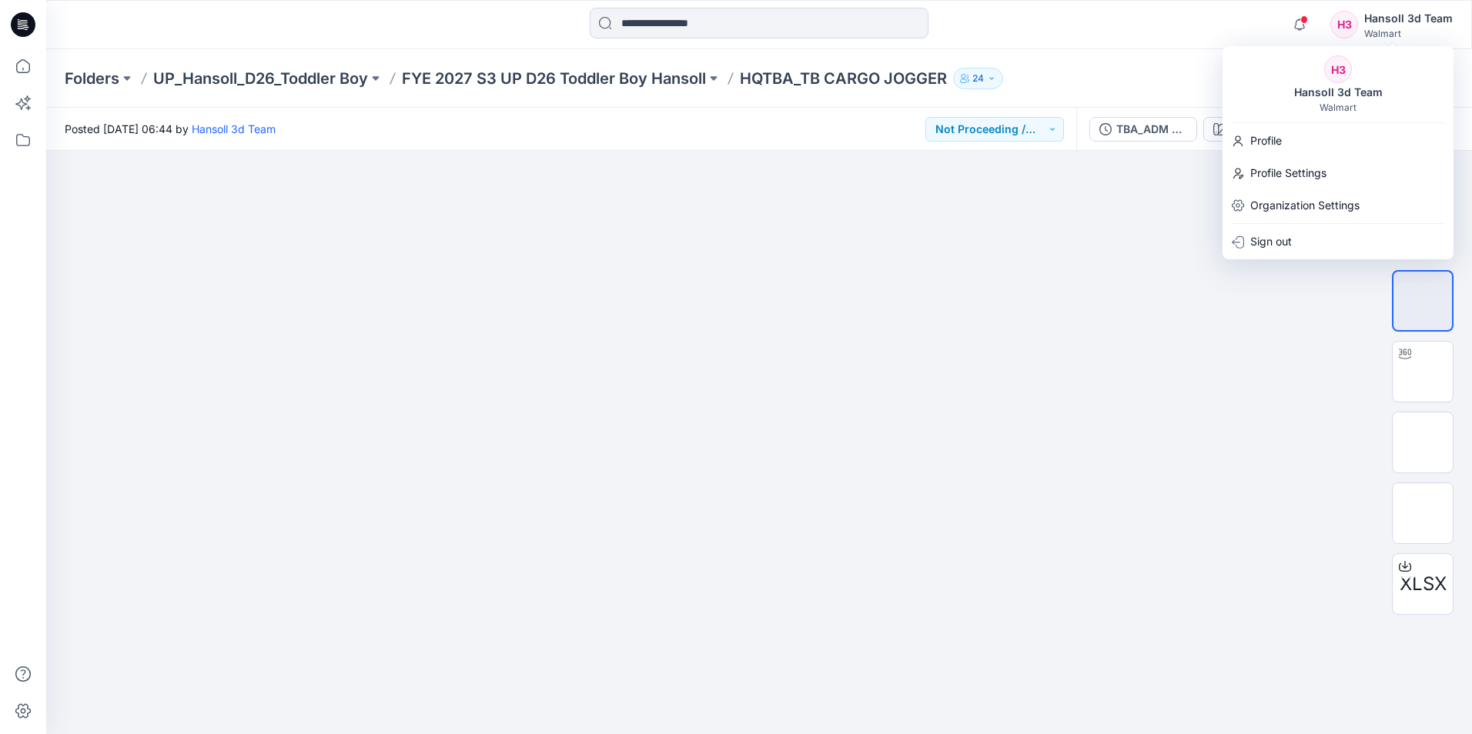
click at [811, 32] on div "H3" at bounding box center [1344, 25] width 28 height 28
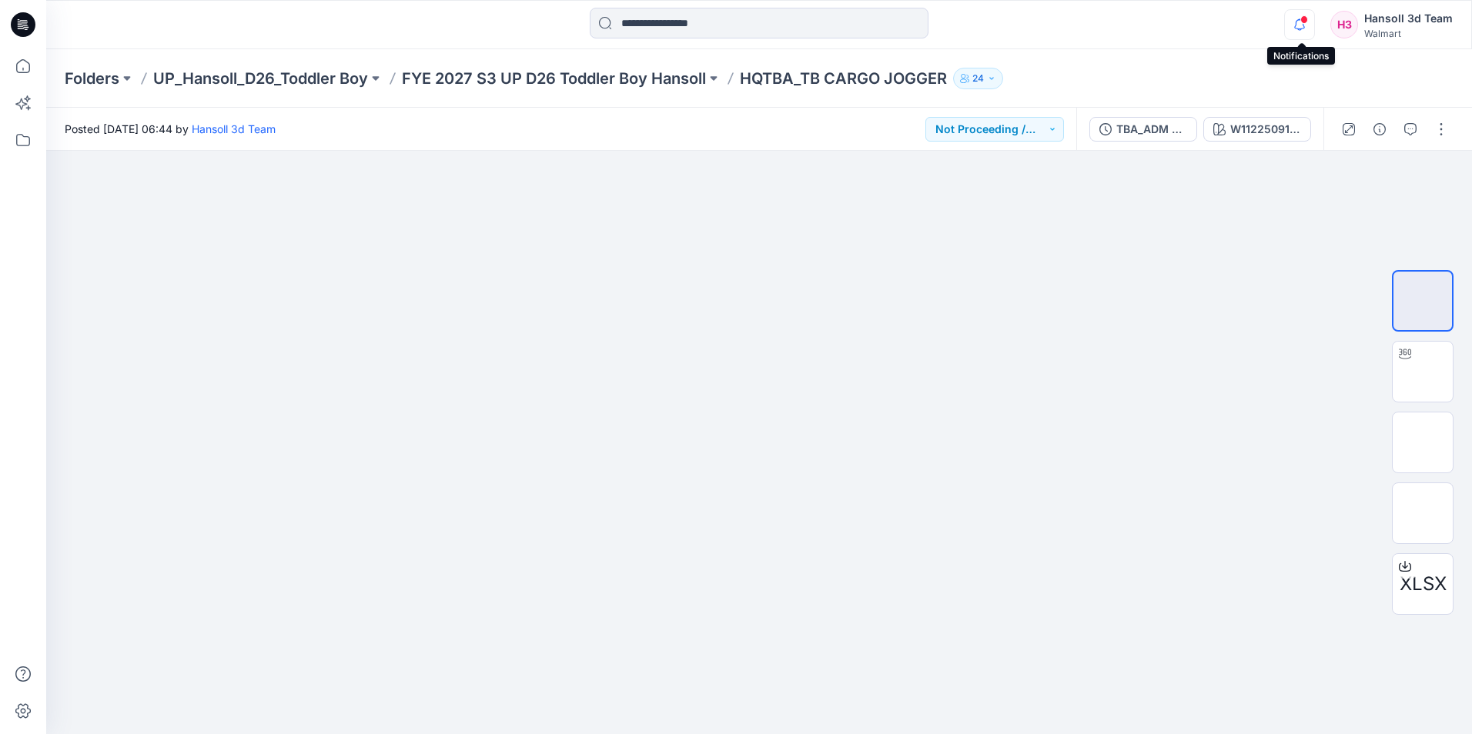
click at [811, 35] on icon "button" at bounding box center [1299, 24] width 29 height 31
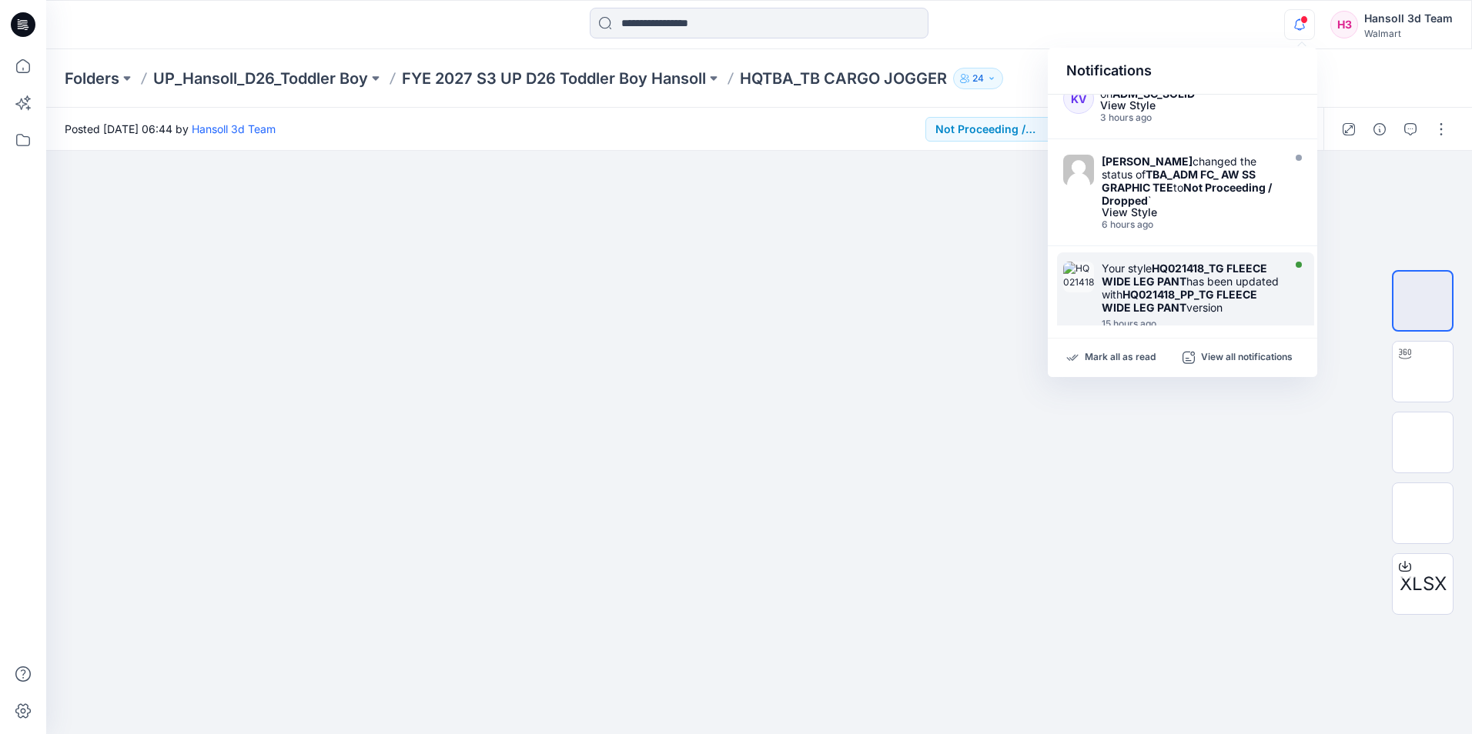
scroll to position [577, 0]
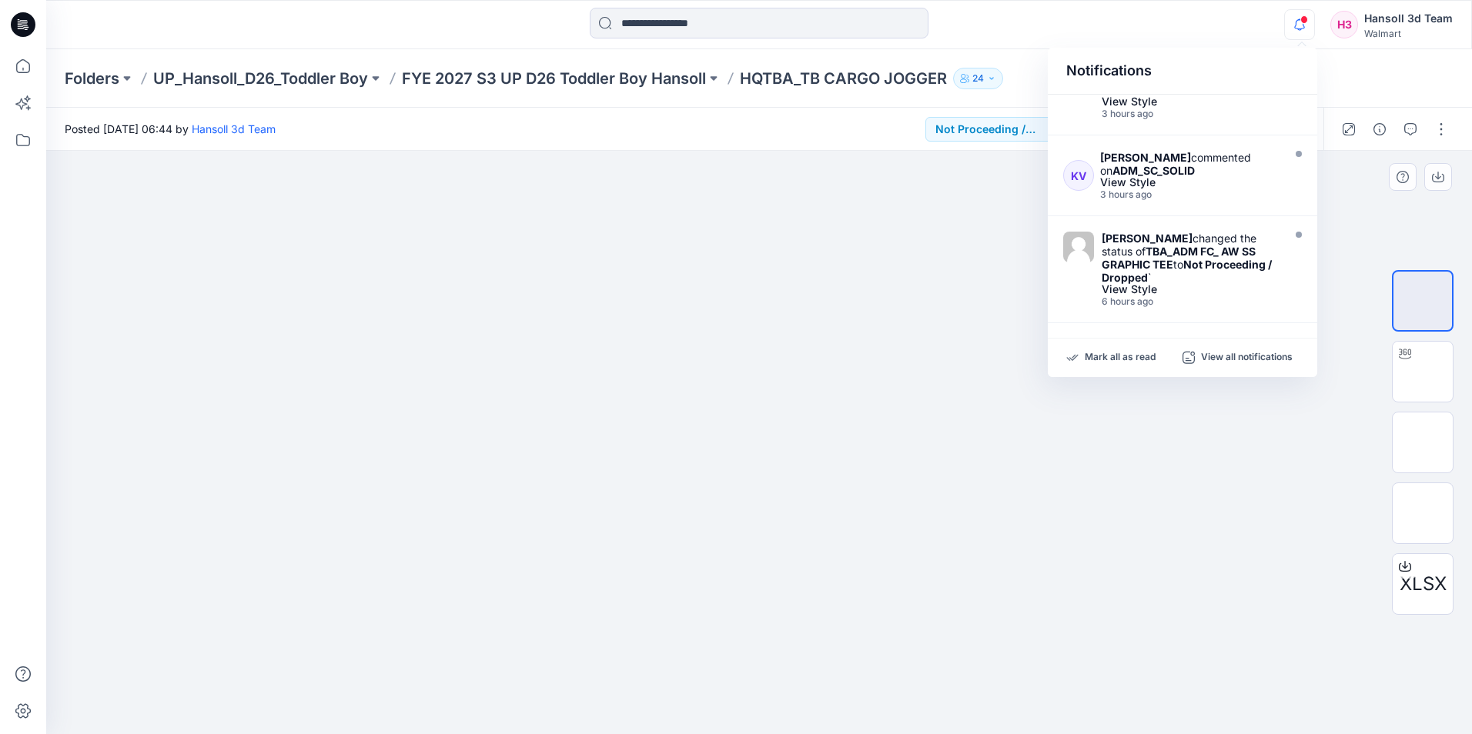
click at [811, 212] on div at bounding box center [759, 443] width 1426 height 584
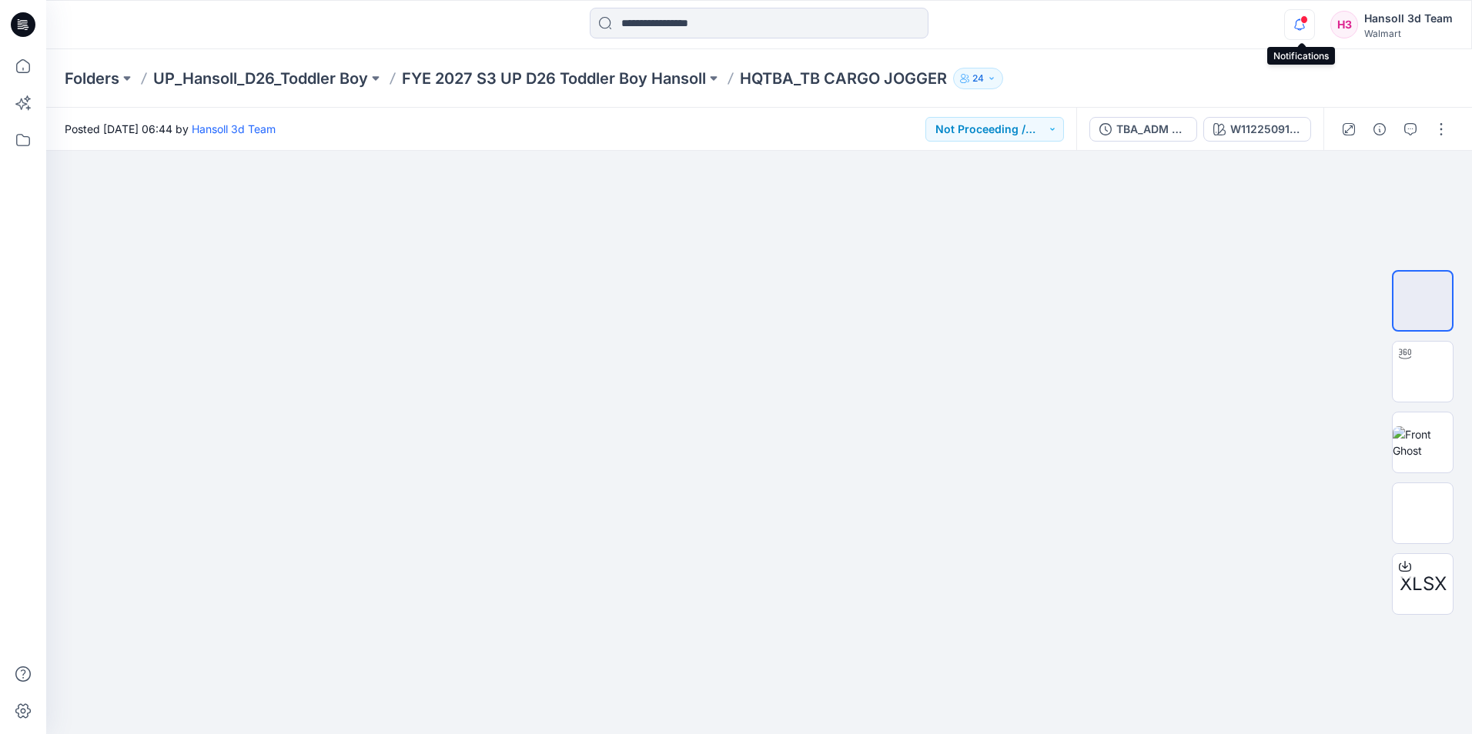
click at [811, 32] on icon "button" at bounding box center [1299, 24] width 29 height 31
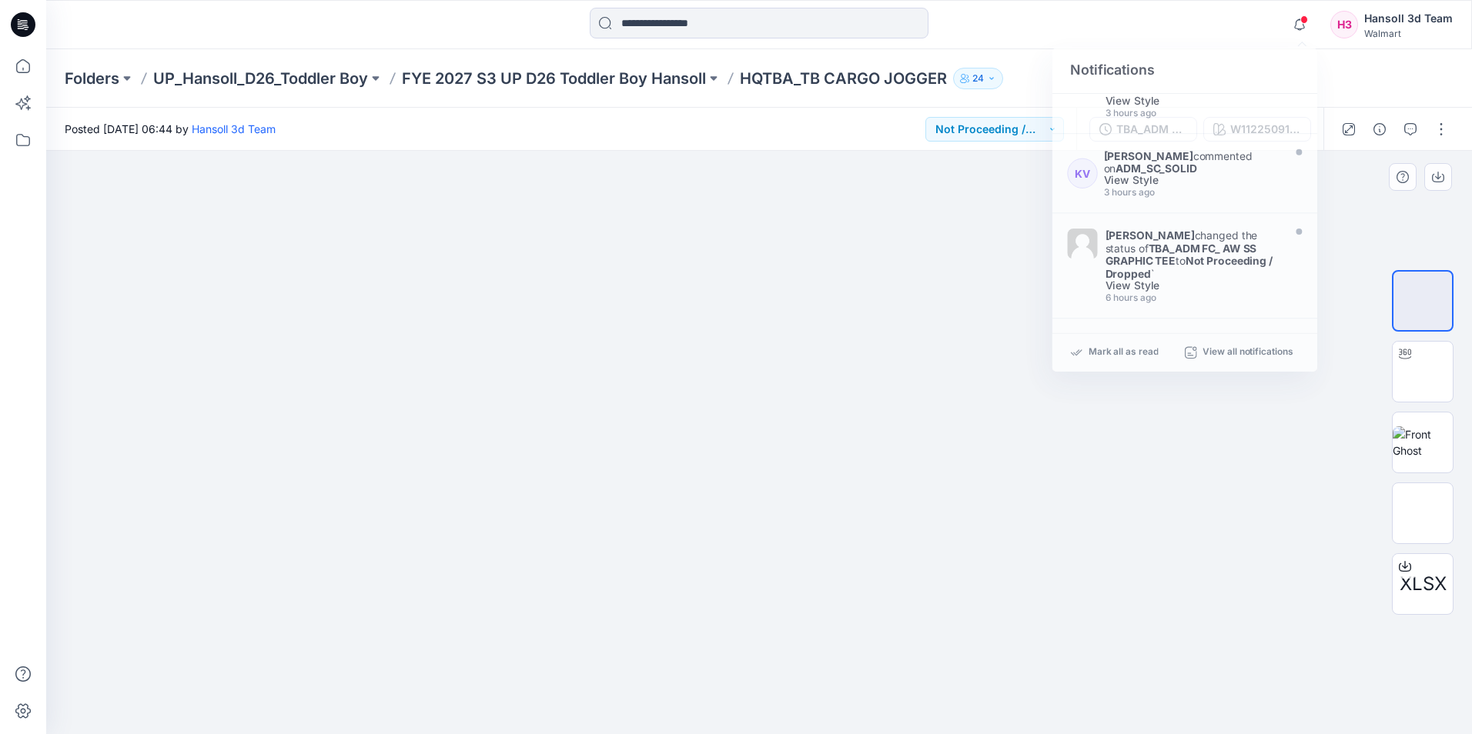
click at [402, 331] on div at bounding box center [759, 443] width 1426 height 584
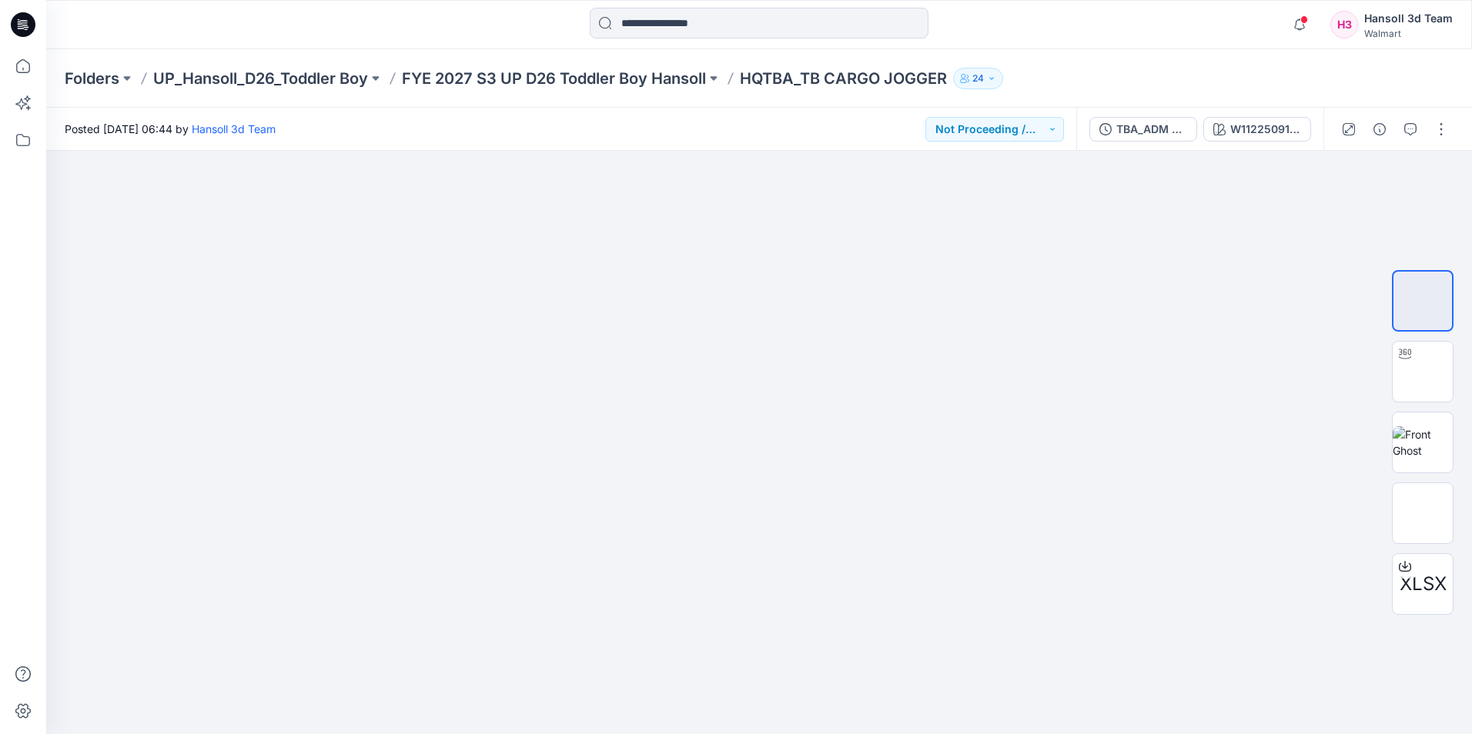
click at [24, 26] on icon at bounding box center [23, 24] width 25 height 25
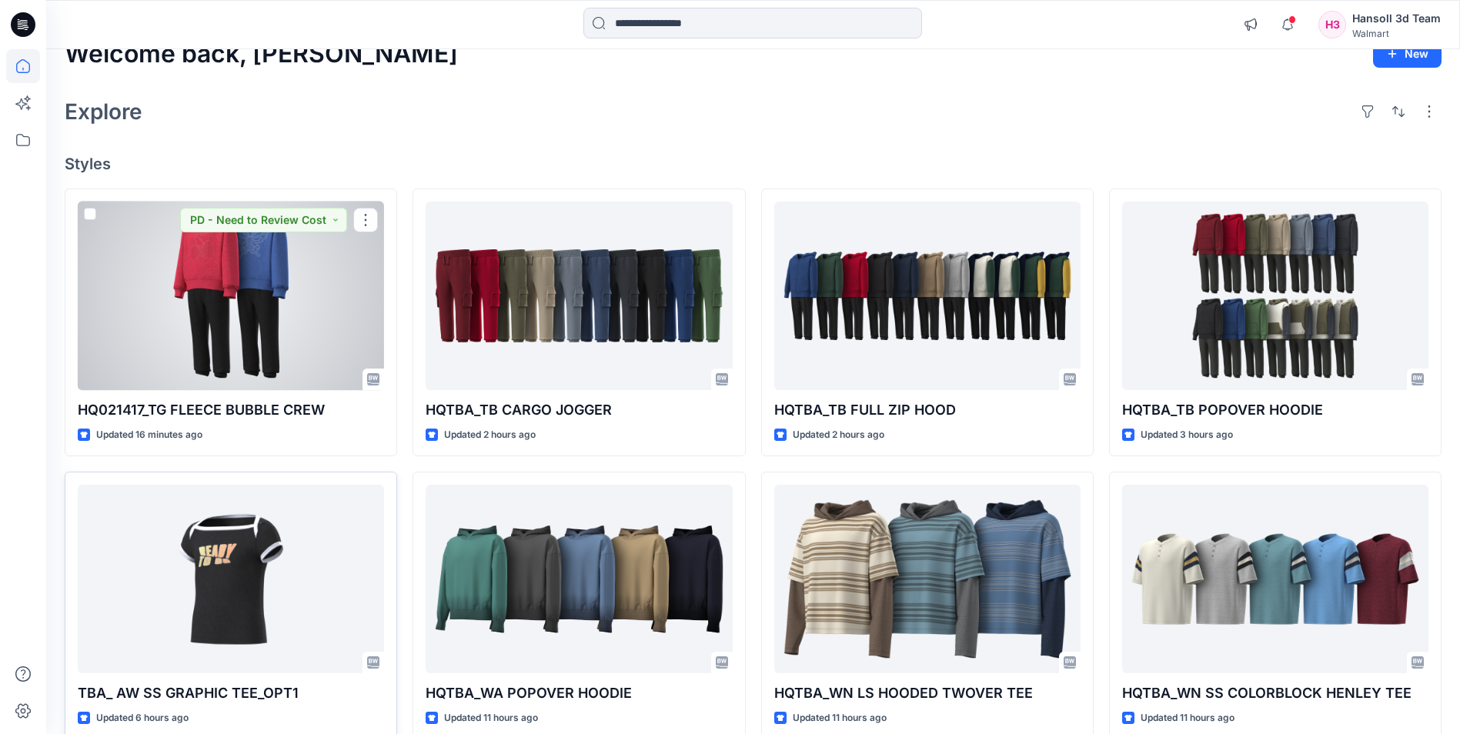
scroll to position [77, 0]
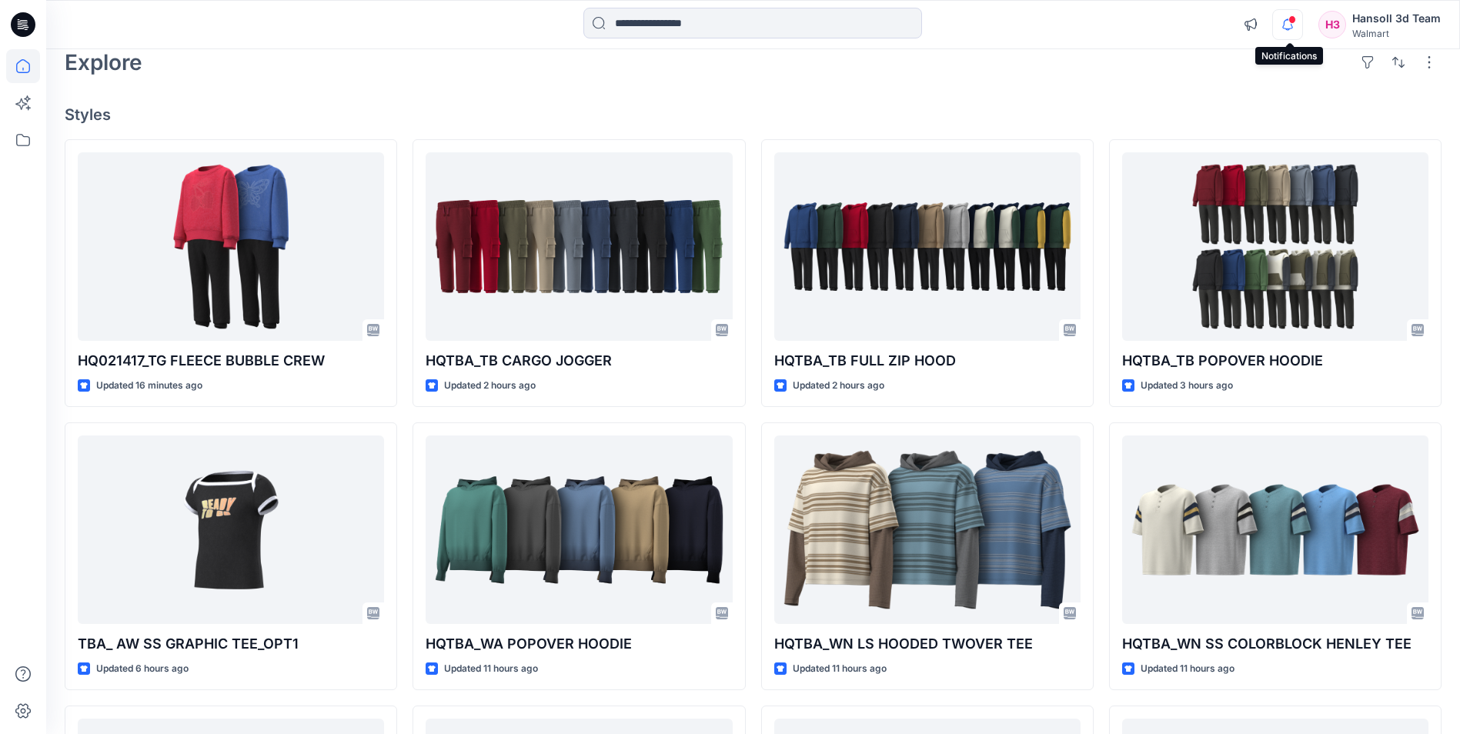
click at [811, 29] on icon "button" at bounding box center [1287, 24] width 29 height 31
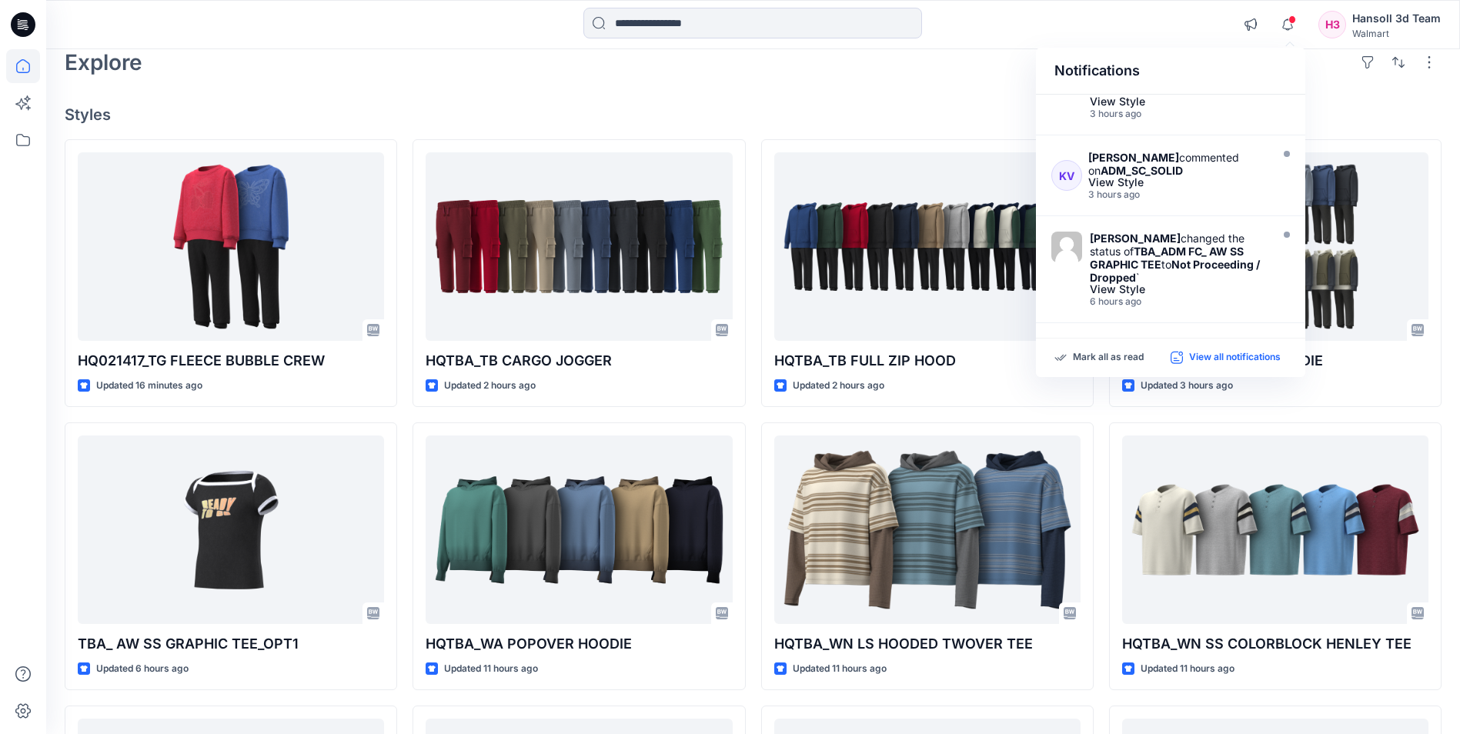
click at [811, 357] on p "View all notifications" at bounding box center [1235, 358] width 92 height 14
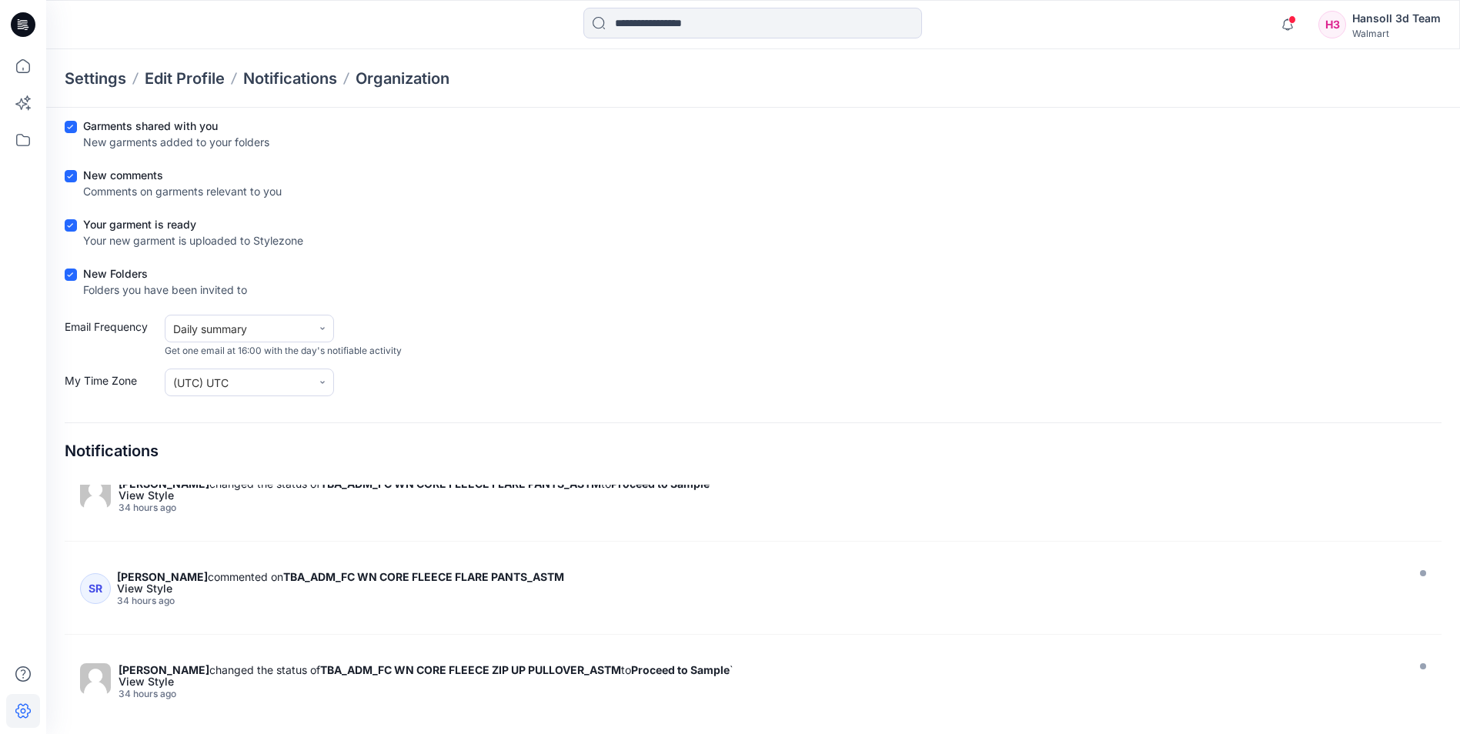
scroll to position [1925, 0]
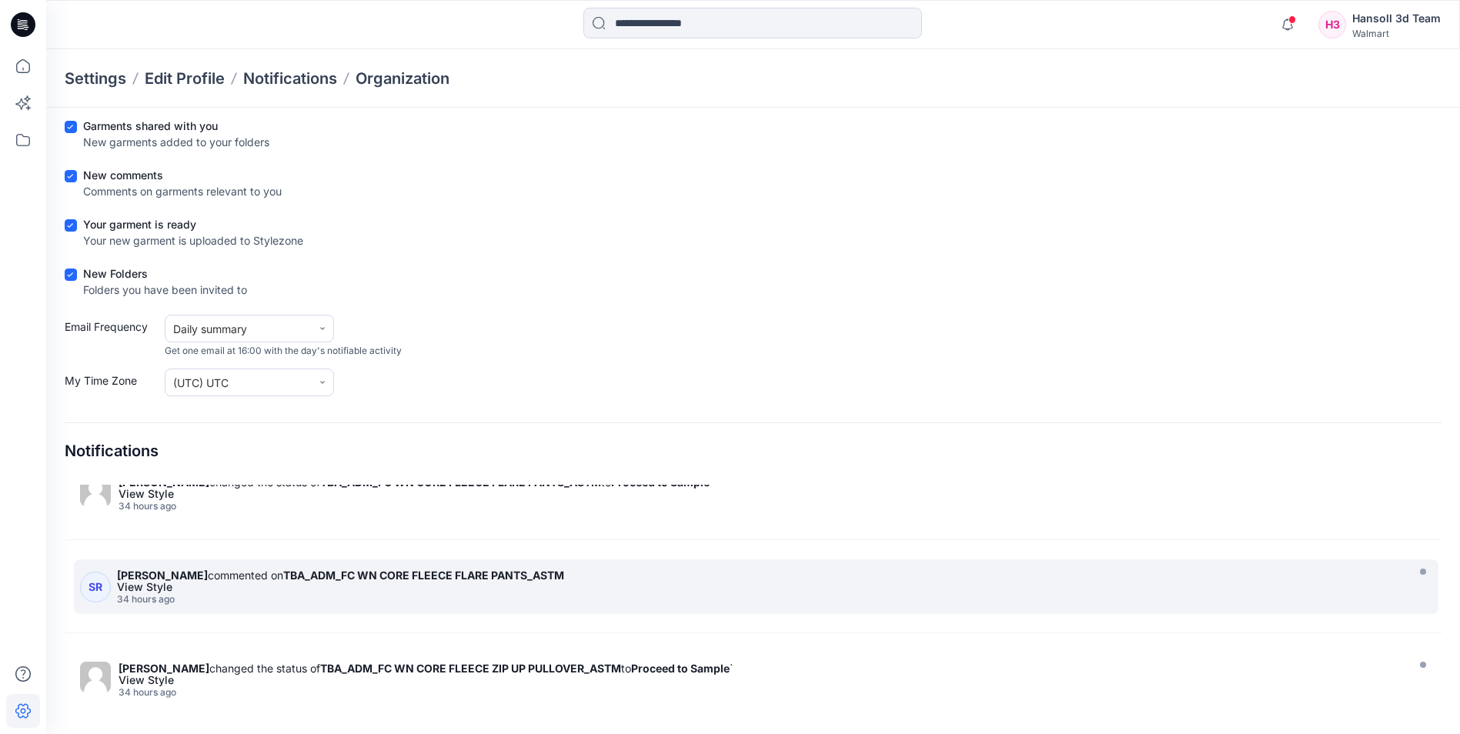
click at [642, 586] on div "34 hours ago" at bounding box center [759, 599] width 1285 height 11
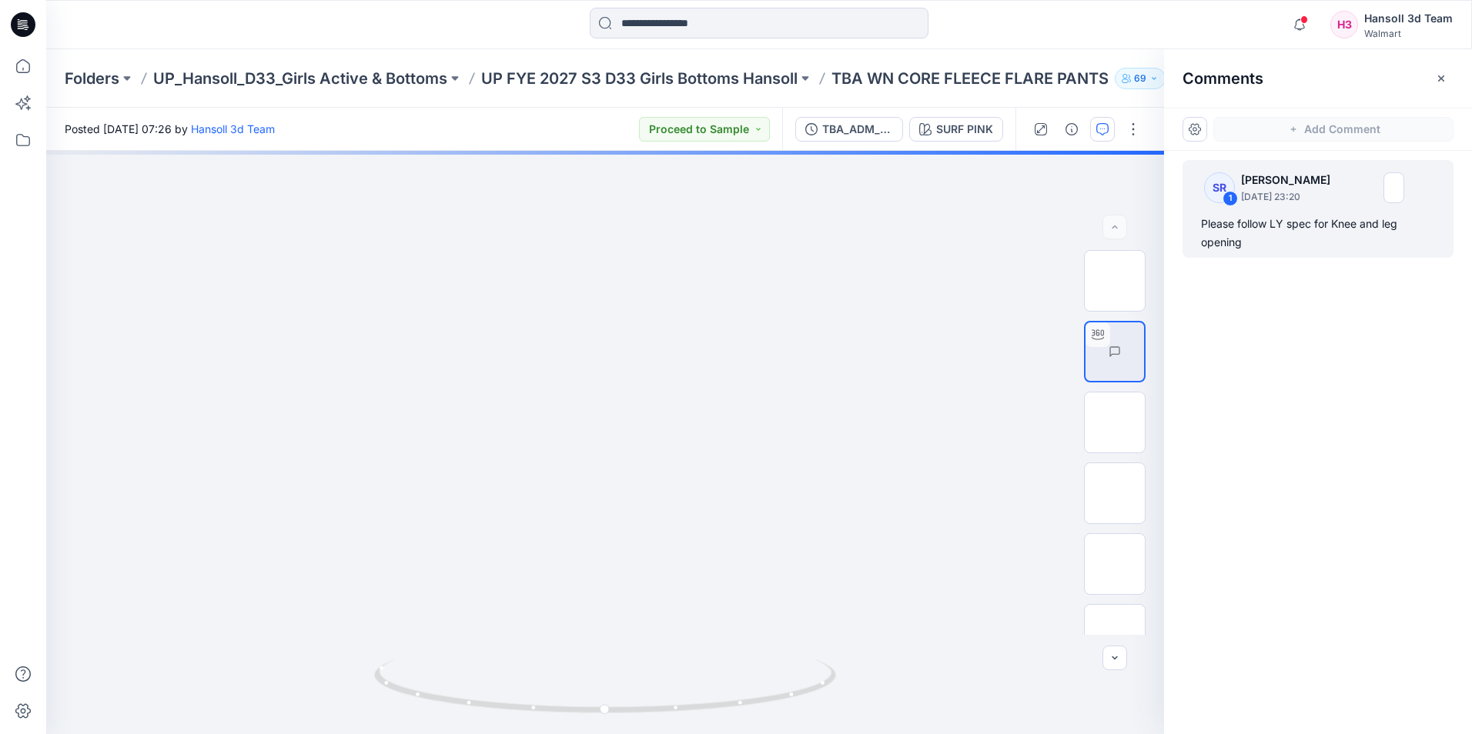
click at [17, 18] on icon at bounding box center [23, 24] width 25 height 25
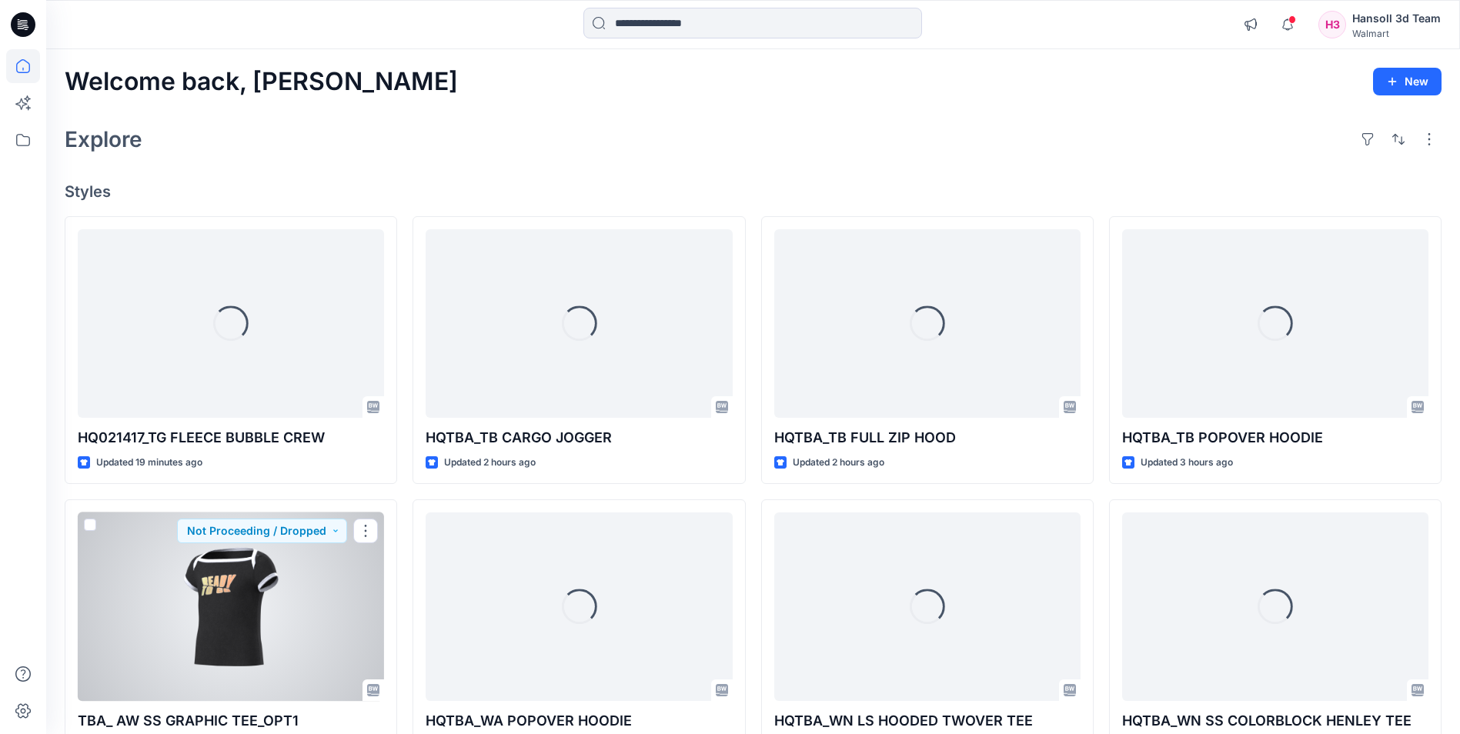
click at [318, 586] on div at bounding box center [231, 607] width 306 height 189
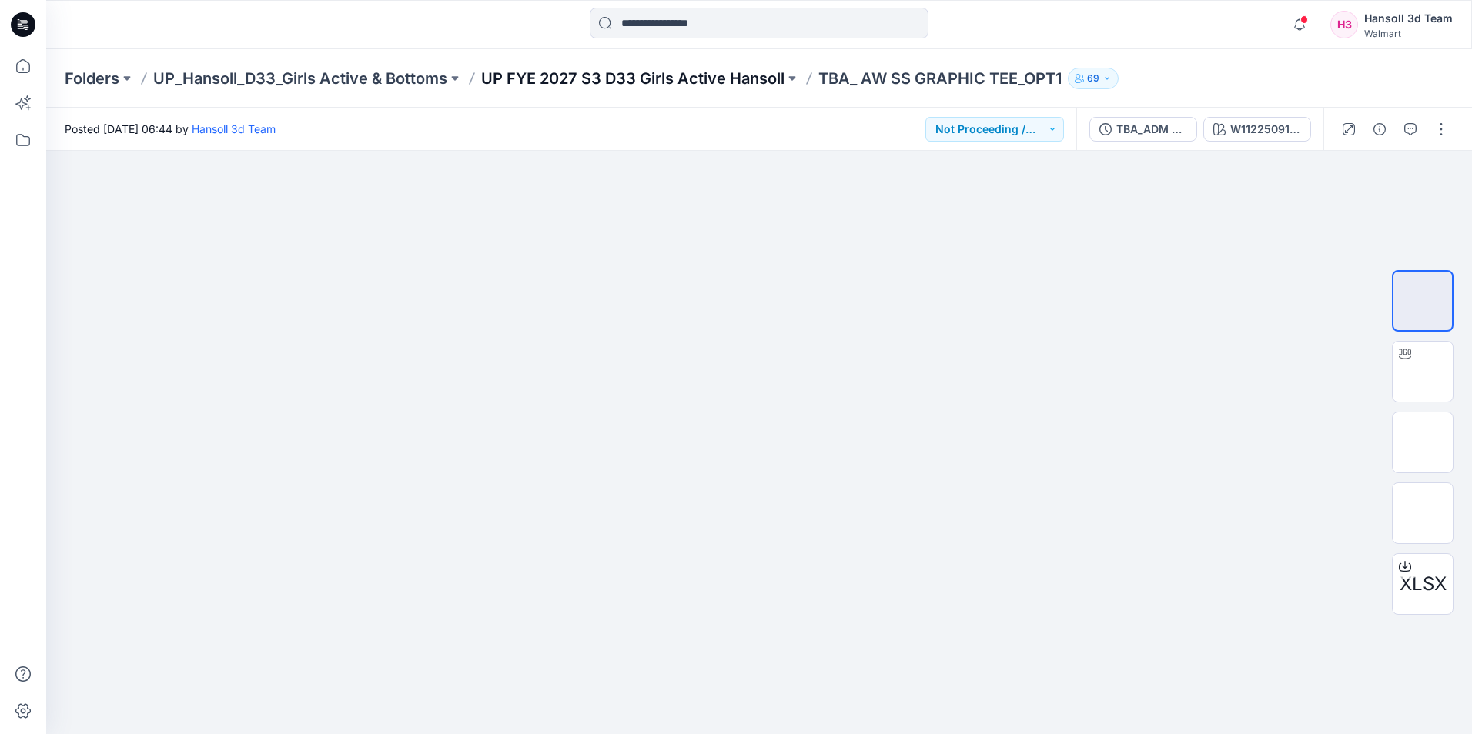
click at [656, 72] on p "UP FYE 2027 S3 D33 Girls Active Hansoll" at bounding box center [632, 79] width 303 height 22
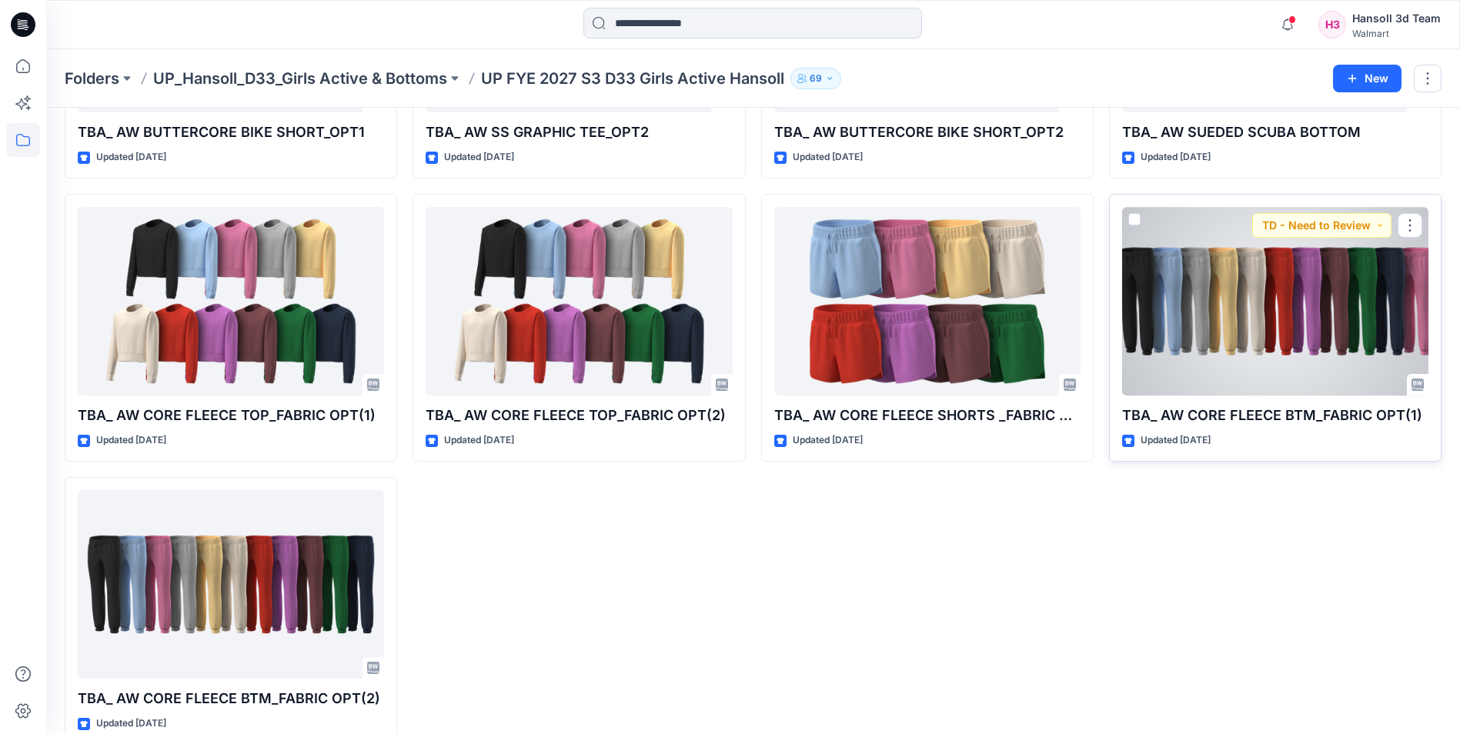
scroll to position [858, 0]
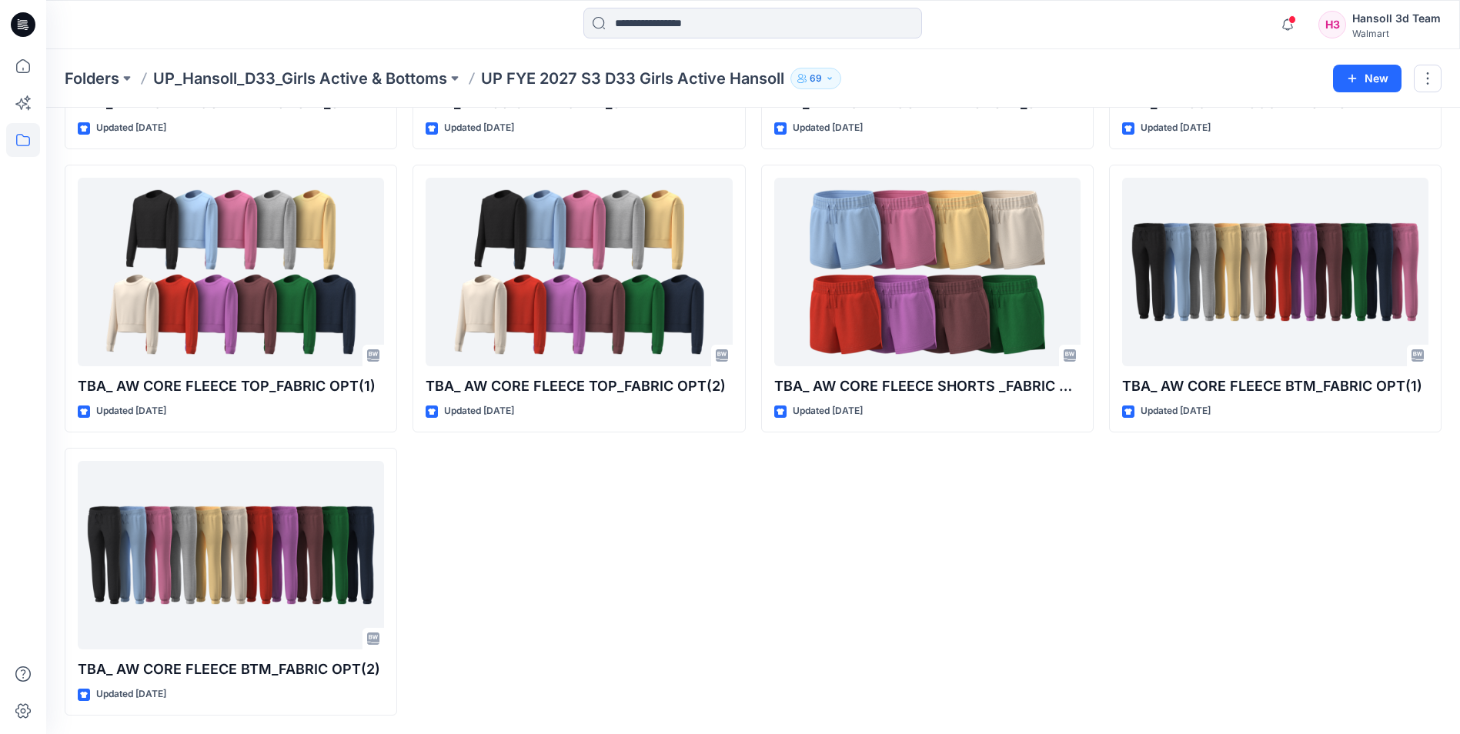
click at [18, 14] on icon at bounding box center [23, 24] width 25 height 25
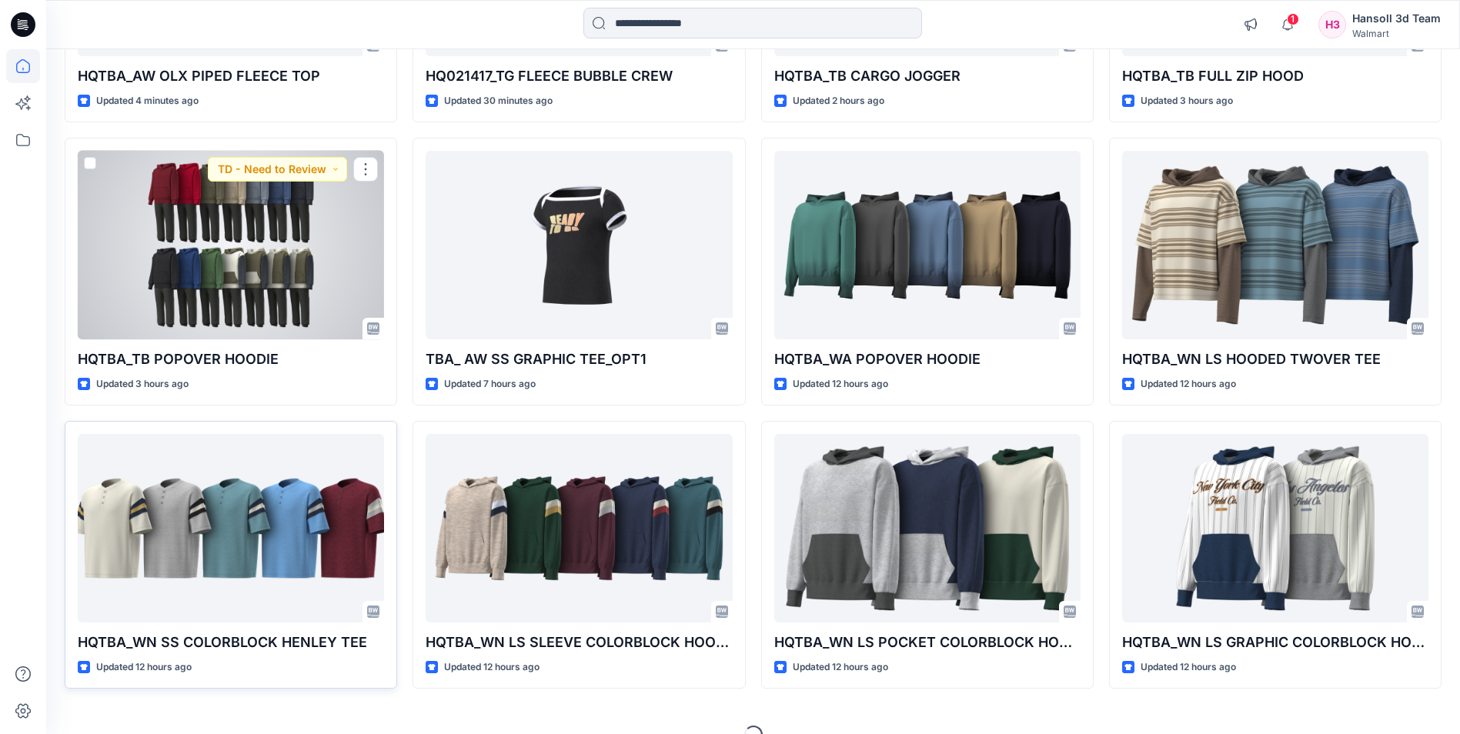
scroll to position [385, 0]
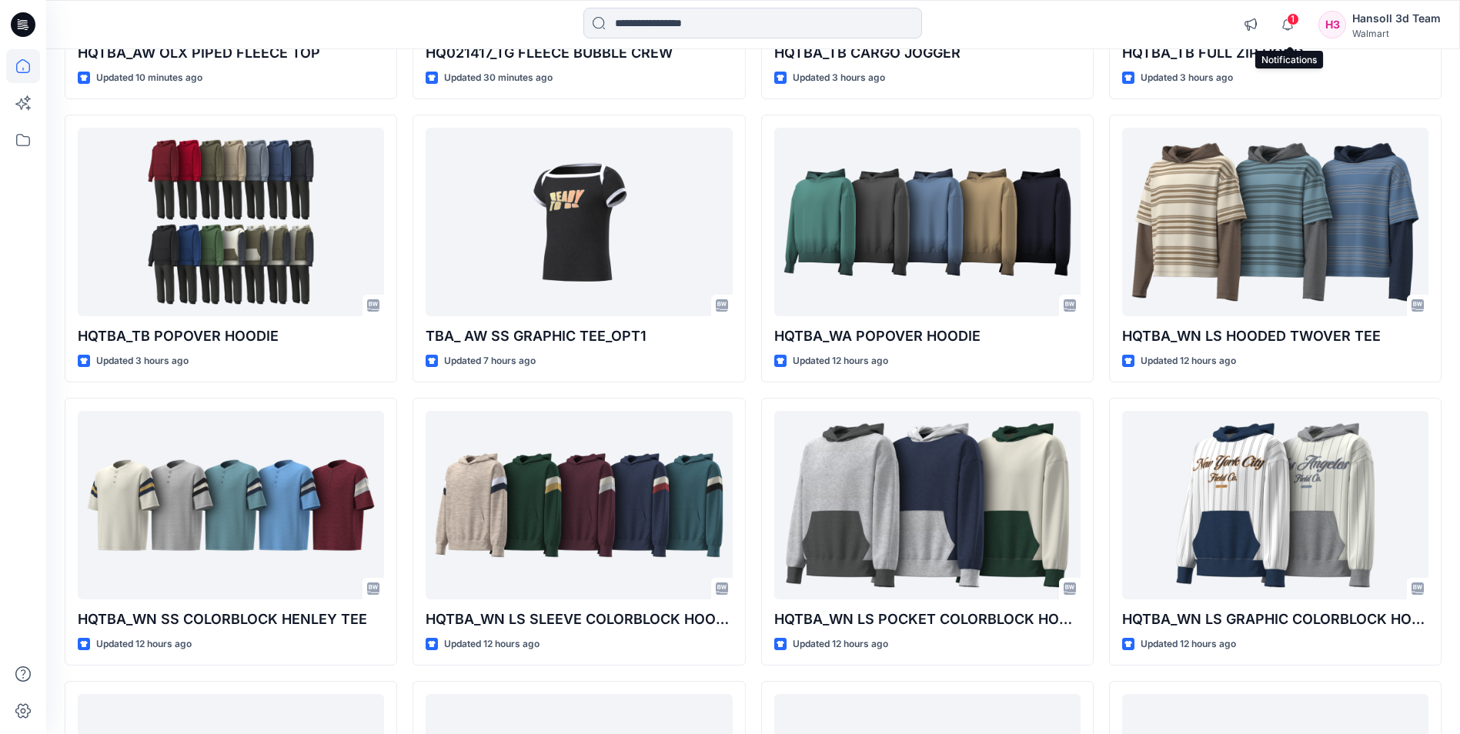
click at [811, 18] on span "1" at bounding box center [1293, 19] width 12 height 12
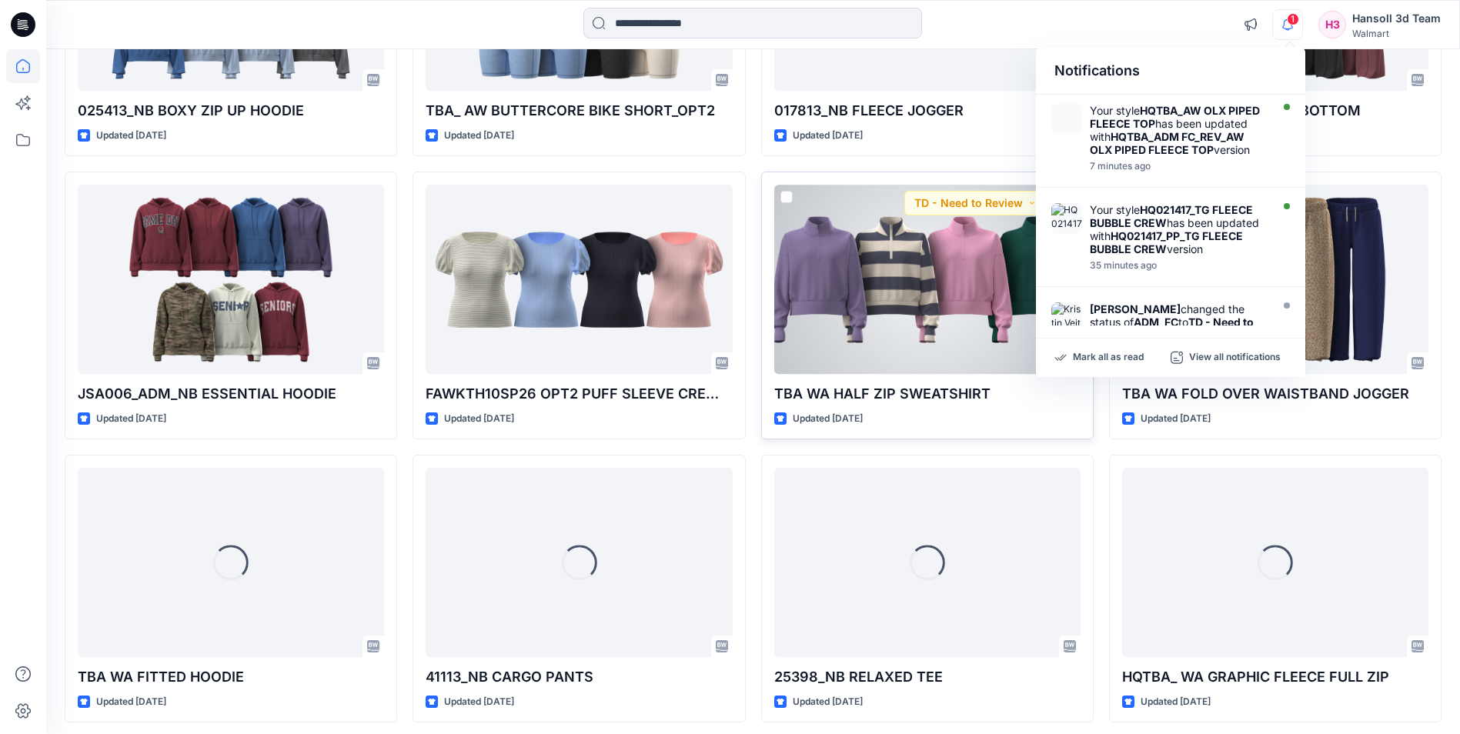
scroll to position [4020, 0]
